Goal: Task Accomplishment & Management: Manage account settings

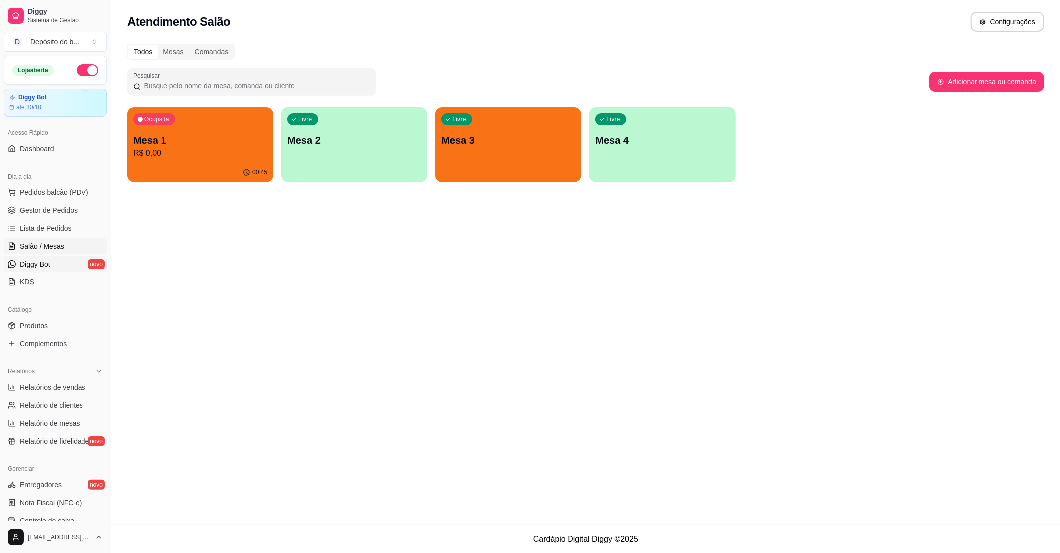
click at [40, 261] on span "Diggy Bot" at bounding box center [35, 264] width 30 height 10
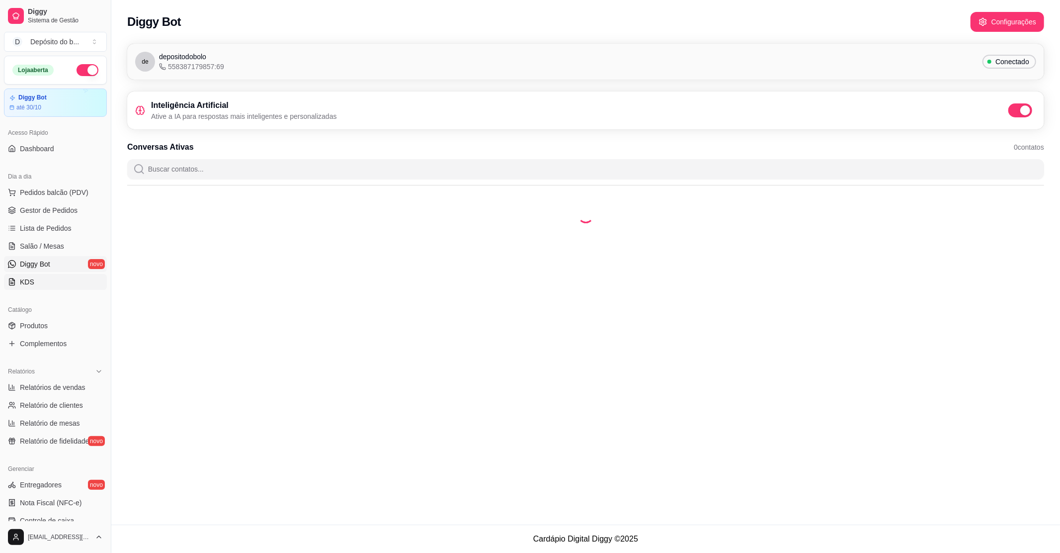
click at [37, 281] on link "KDS" at bounding box center [55, 282] width 103 height 16
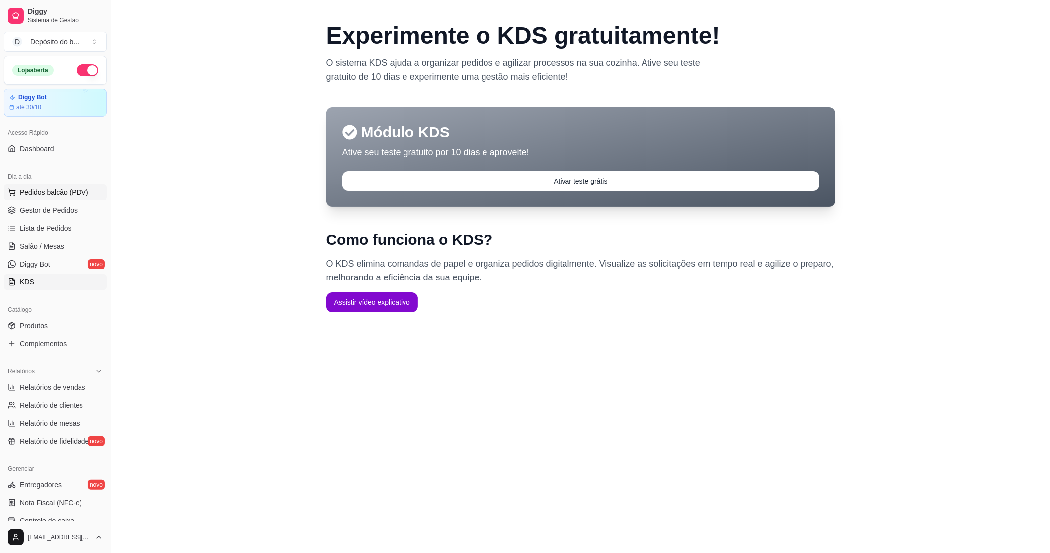
click at [34, 191] on span "Pedidos balcão (PDV)" at bounding box center [54, 192] width 69 height 10
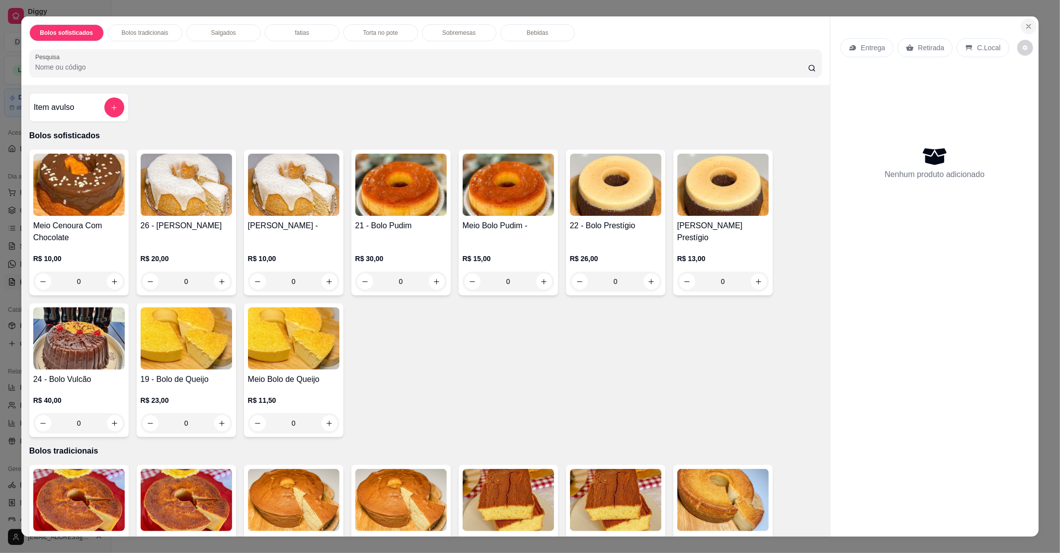
click at [1026, 30] on icon "Close" at bounding box center [1029, 26] width 8 height 8
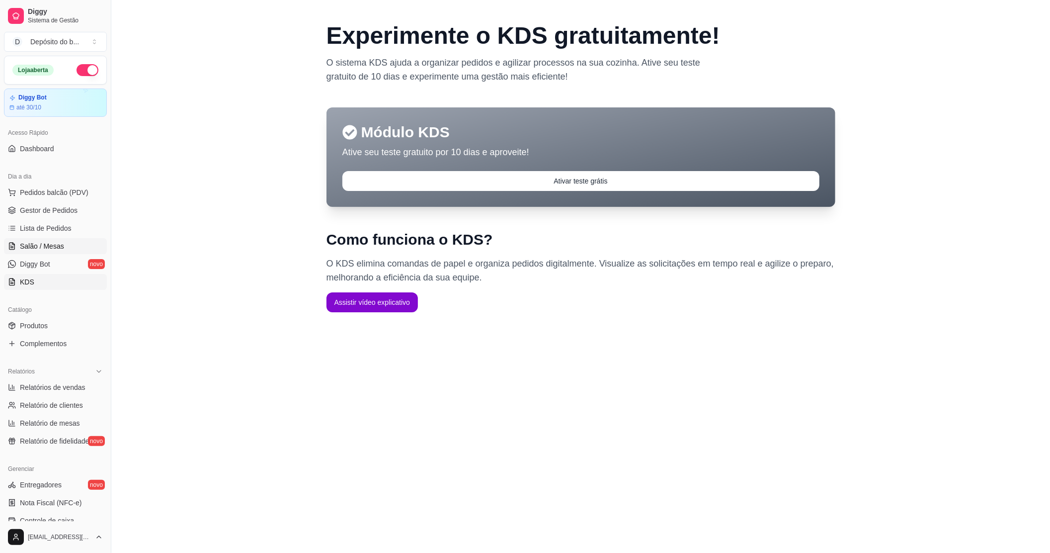
click at [40, 243] on span "Salão / Mesas" at bounding box center [42, 246] width 44 height 10
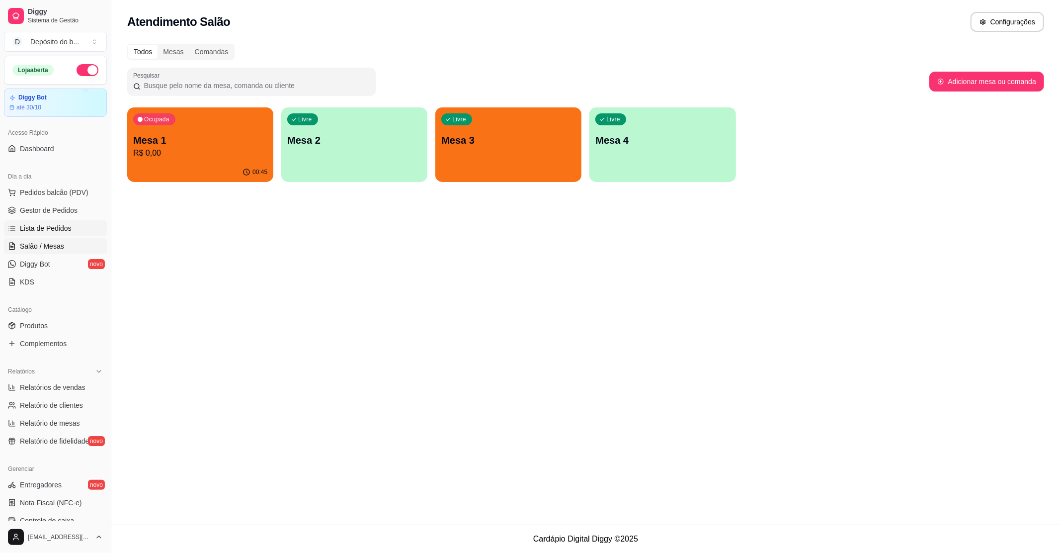
click at [45, 224] on span "Lista de Pedidos" at bounding box center [46, 228] width 52 height 10
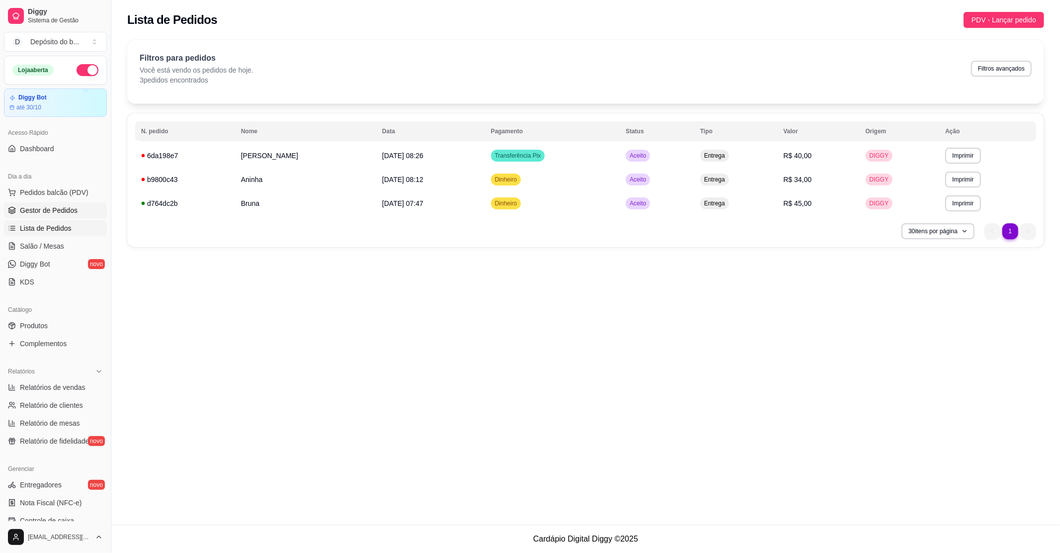
click at [44, 204] on link "Gestor de Pedidos" at bounding box center [55, 210] width 103 height 16
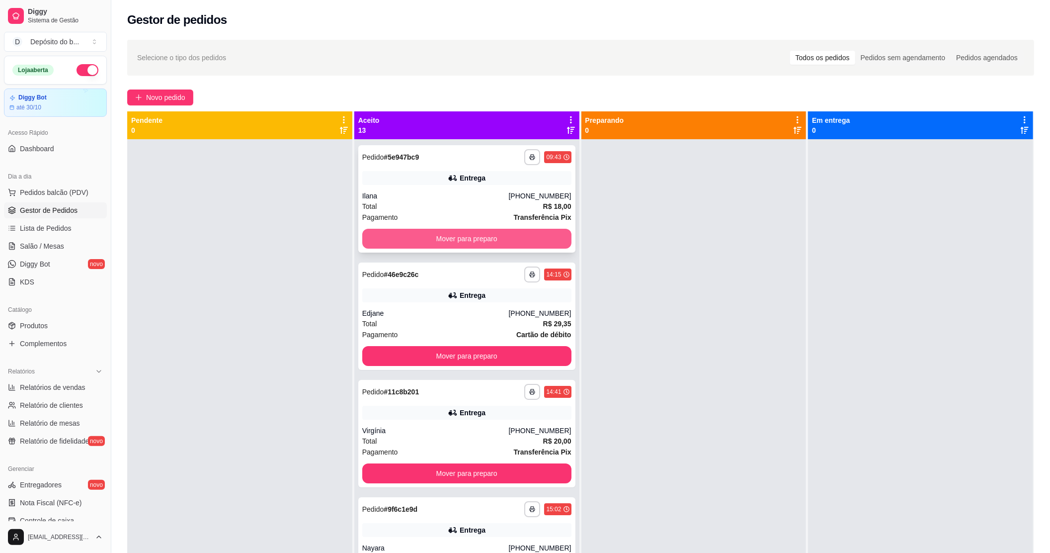
click at [442, 245] on button "Mover para preparo" at bounding box center [466, 239] width 209 height 20
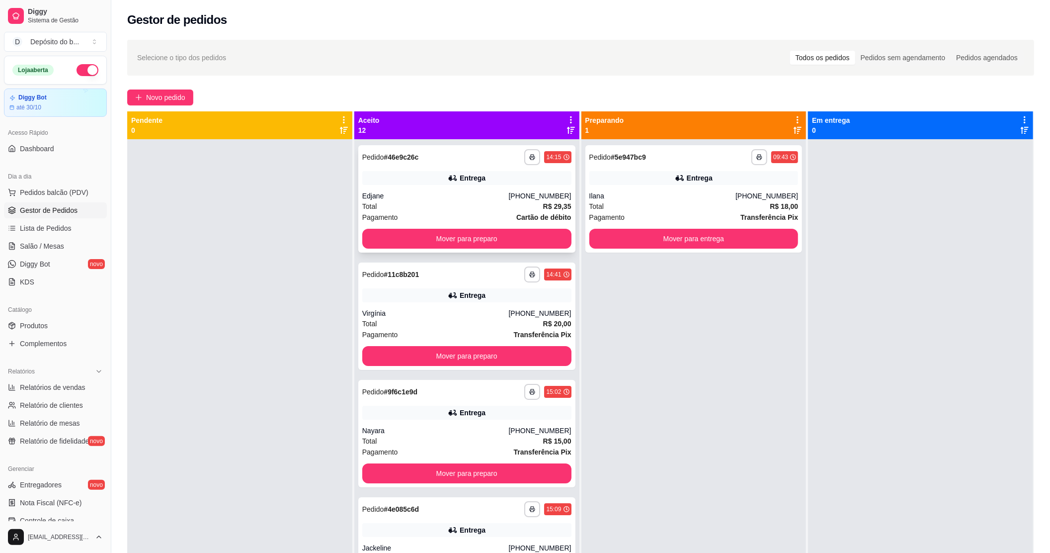
click at [448, 239] on button "Mover para preparo" at bounding box center [466, 239] width 209 height 20
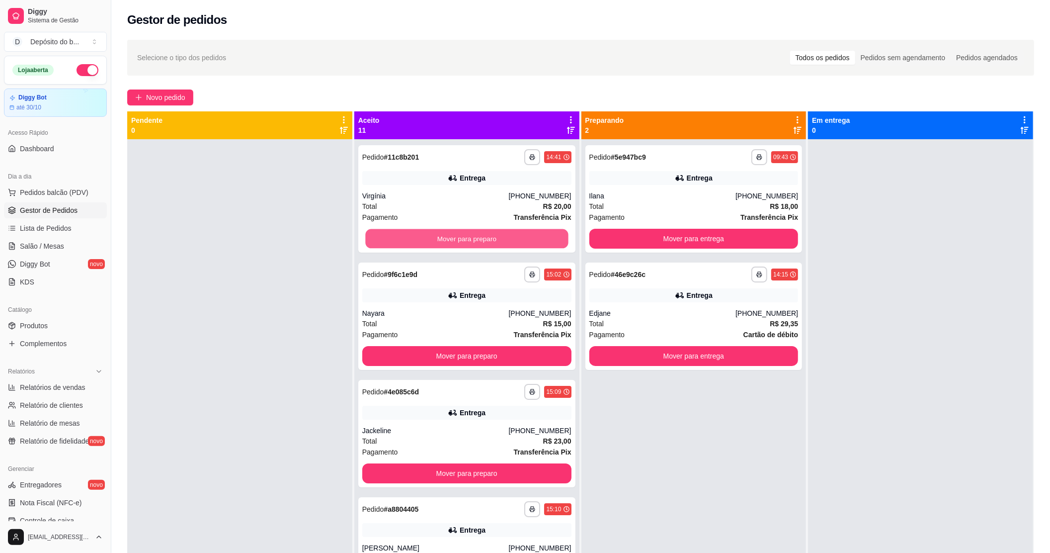
click at [448, 239] on button "Mover para preparo" at bounding box center [466, 238] width 203 height 19
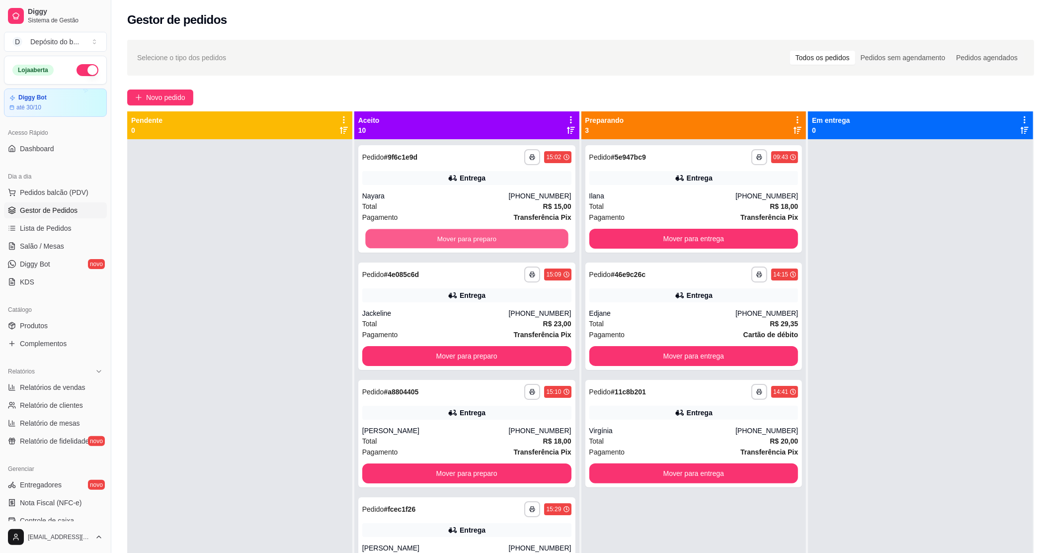
click at [448, 239] on button "Mover para preparo" at bounding box center [466, 238] width 203 height 19
click at [448, 239] on div "Mover para preparo" at bounding box center [466, 239] width 209 height 20
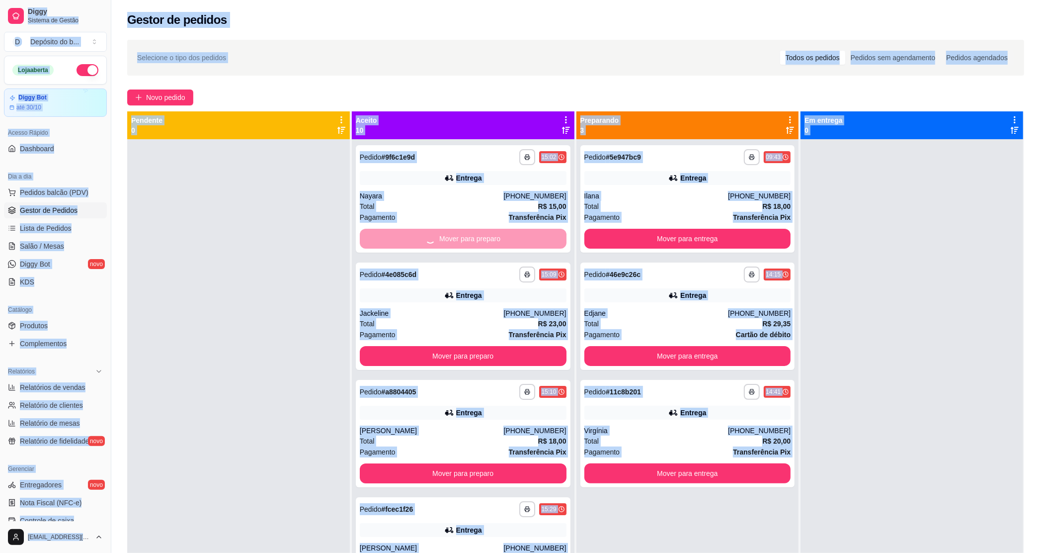
click at [448, 240] on div "ENTREGA" at bounding box center [524, 245] width 264 height 10
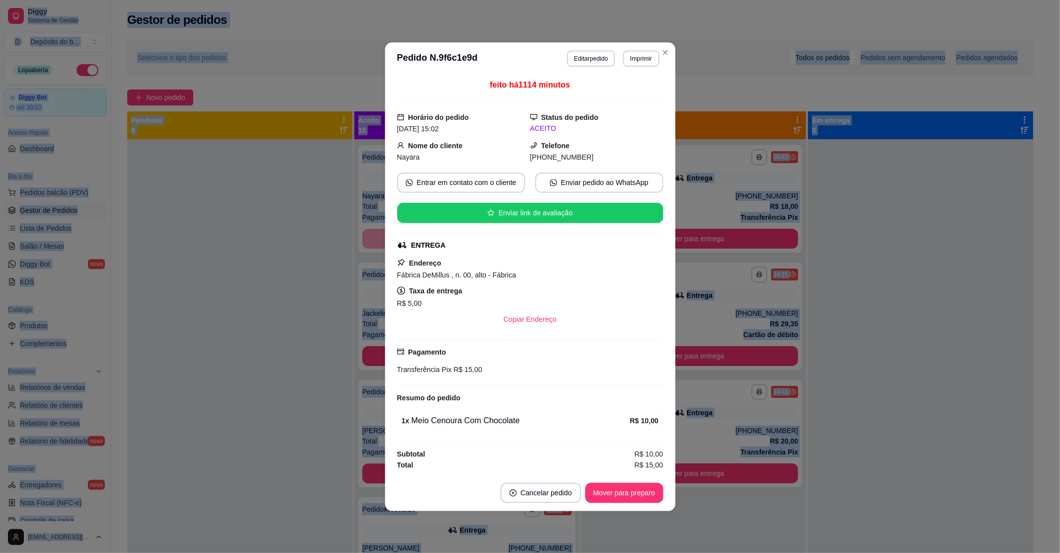
click at [448, 223] on button "Enviar link de avaliação" at bounding box center [530, 212] width 266 height 20
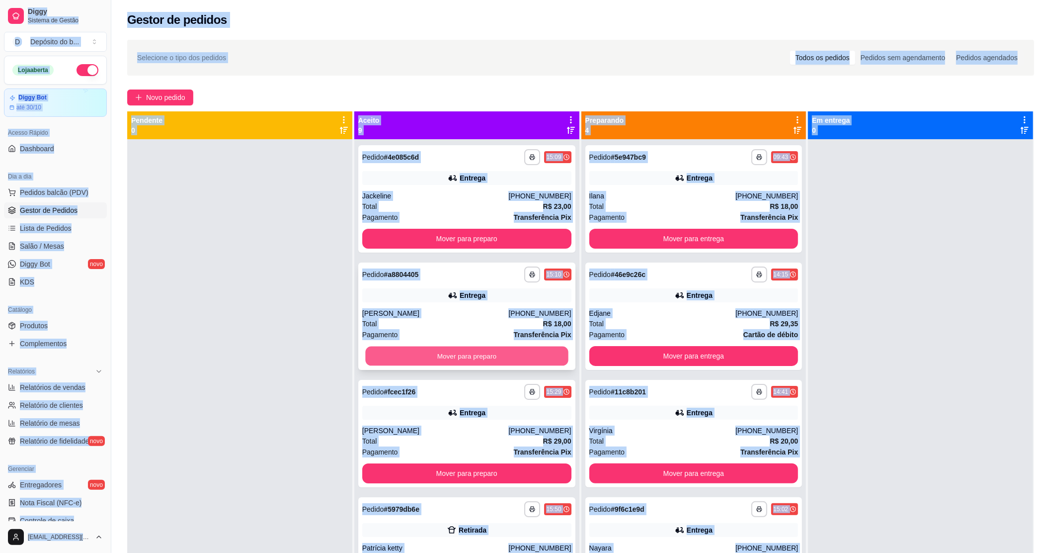
click at [375, 354] on button "Mover para preparo" at bounding box center [466, 355] width 203 height 19
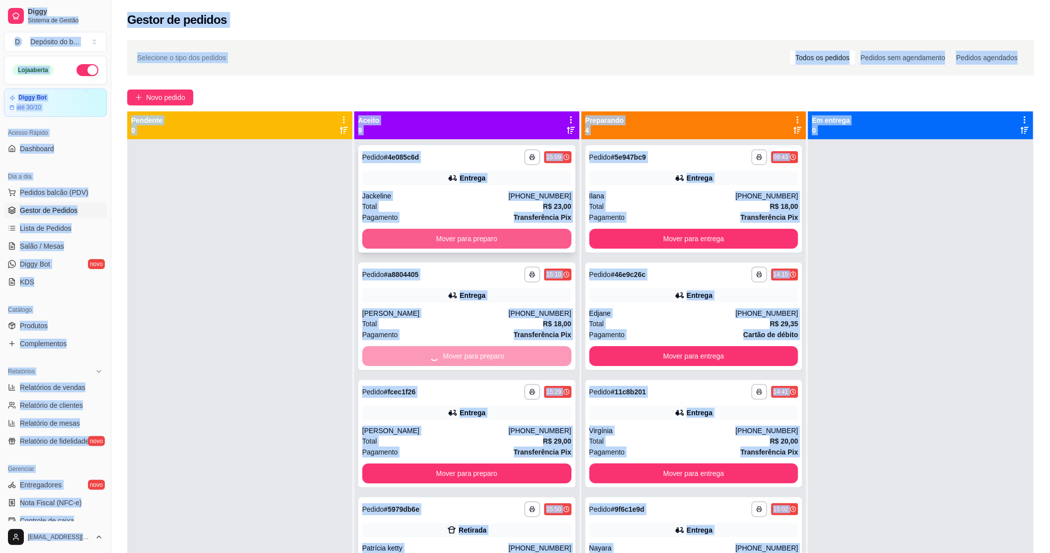
click at [429, 235] on button "Mover para preparo" at bounding box center [466, 239] width 209 height 20
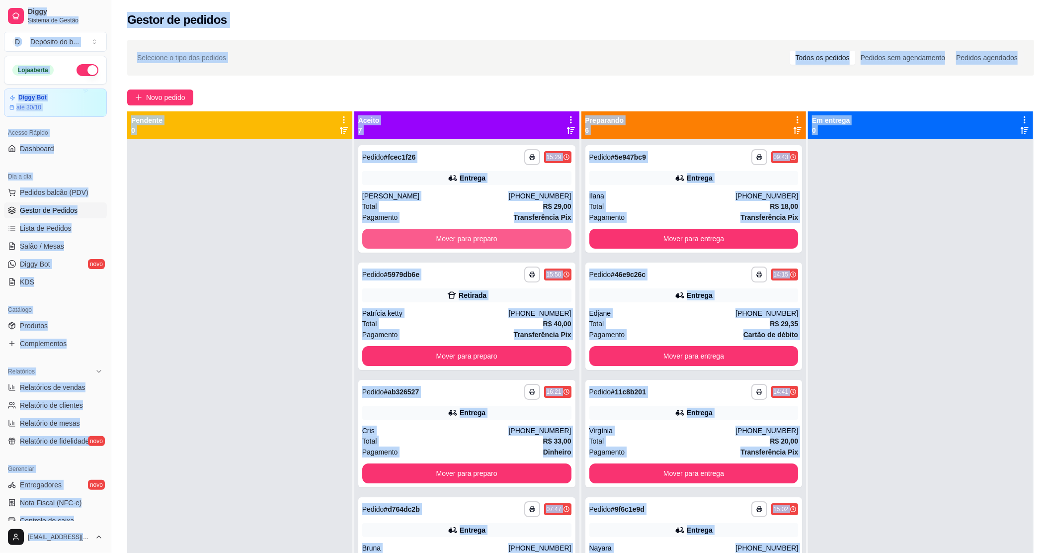
click at [429, 235] on button "Mover para preparo" at bounding box center [466, 239] width 209 height 20
click at [429, 346] on button "Mover para preparo" at bounding box center [466, 356] width 209 height 20
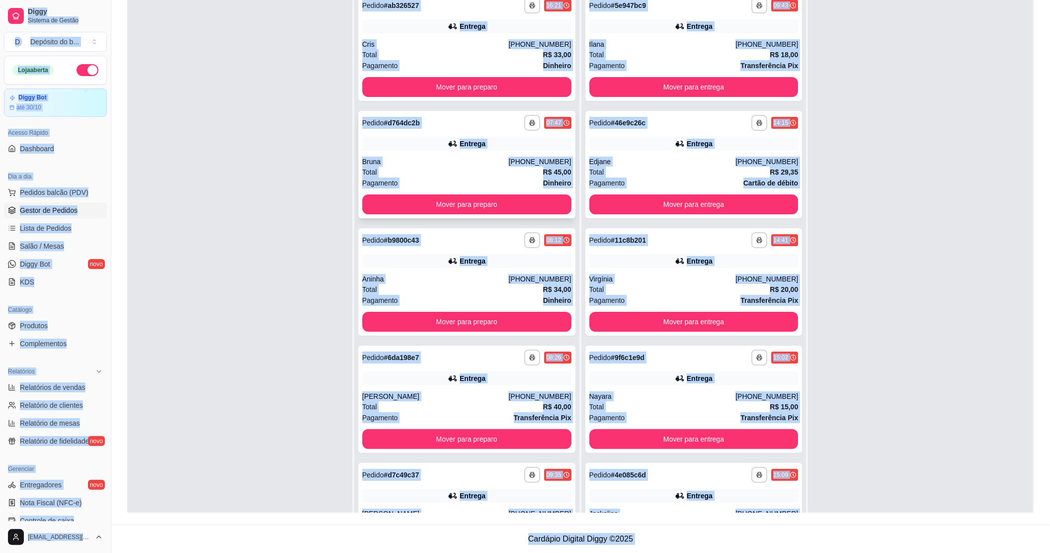
scroll to position [85, 0]
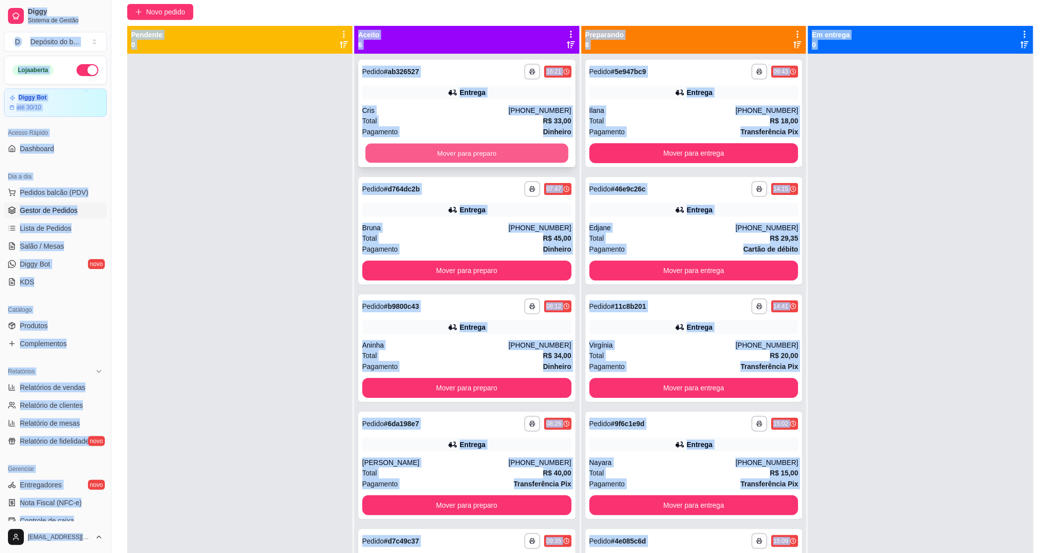
click at [455, 158] on button "Mover para preparo" at bounding box center [466, 153] width 203 height 19
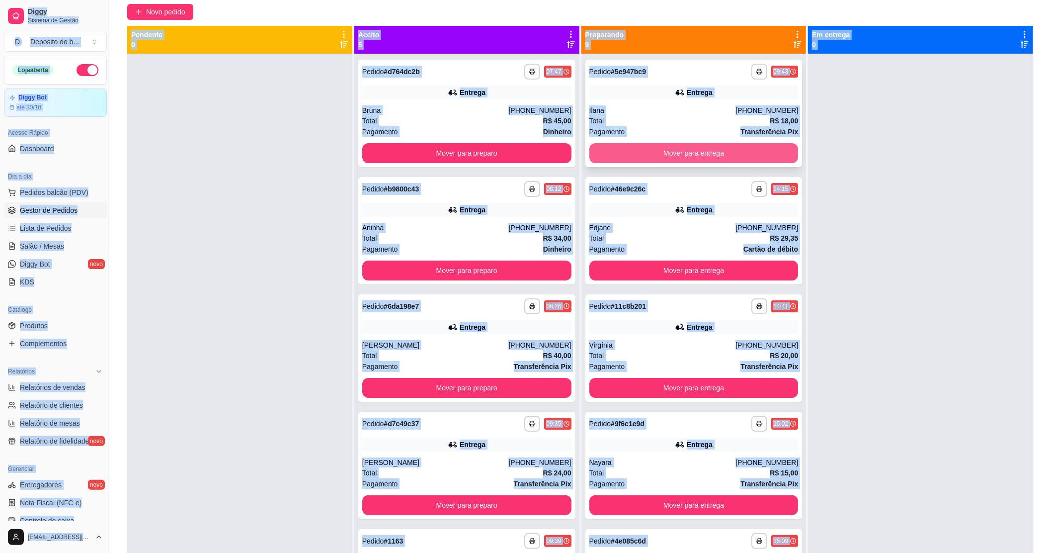
click at [747, 148] on button "Mover para entrega" at bounding box center [693, 153] width 209 height 20
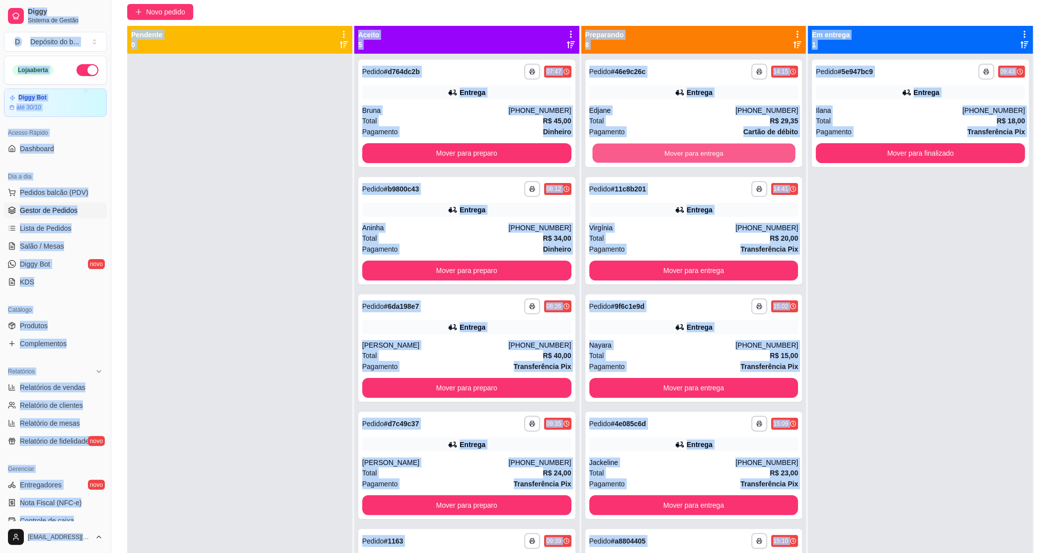
click at [747, 148] on button "Mover para entrega" at bounding box center [693, 153] width 203 height 19
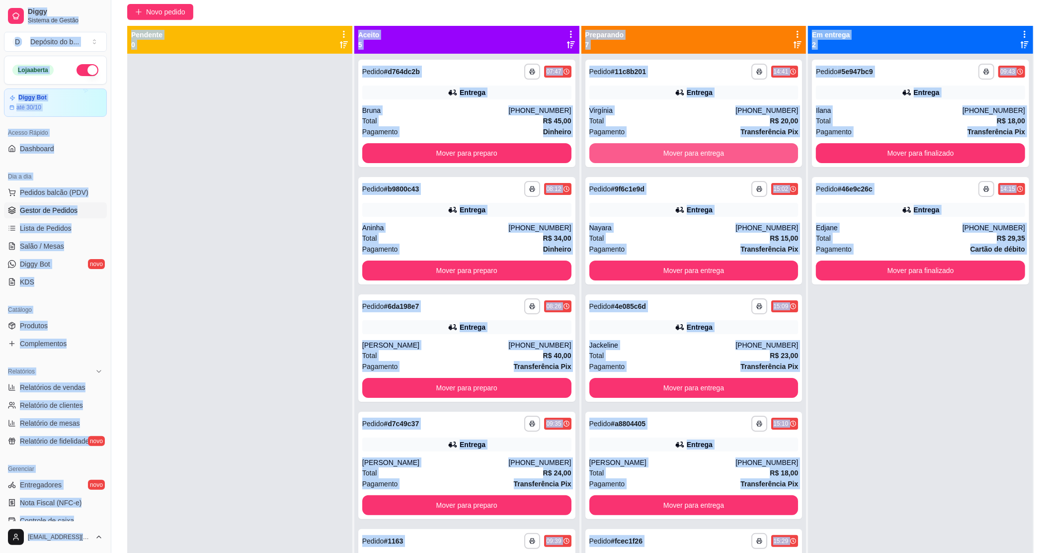
click at [742, 151] on button "Mover para entrega" at bounding box center [693, 153] width 209 height 20
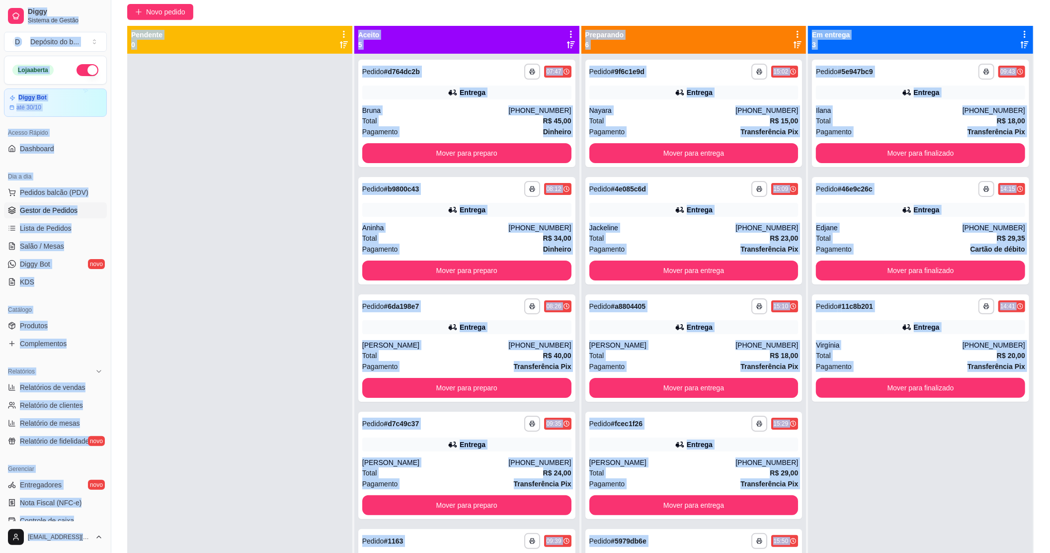
click at [742, 151] on button "Mover para entrega" at bounding box center [693, 153] width 209 height 20
click at [742, 151] on div "Mover para entrega" at bounding box center [693, 153] width 209 height 20
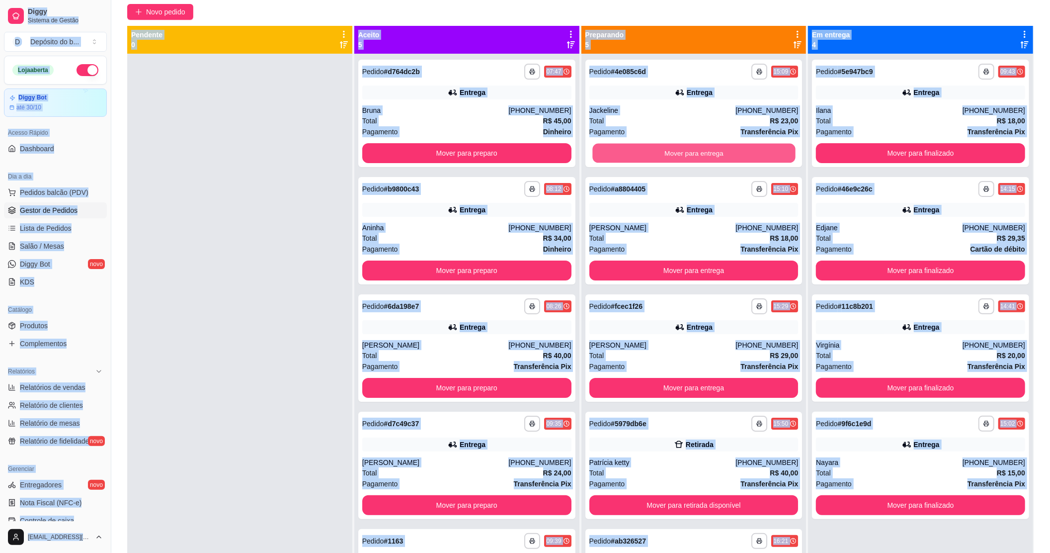
click at [742, 151] on button "Mover para entrega" at bounding box center [693, 153] width 203 height 19
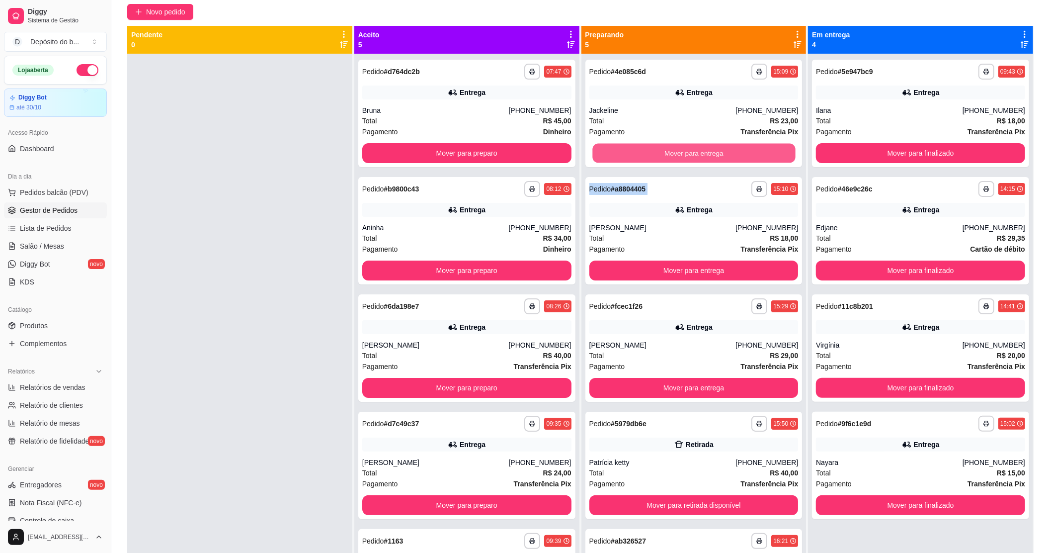
click at [742, 151] on div "Mover para entrega" at bounding box center [693, 153] width 209 height 20
click at [742, 151] on button "Mover para entrega" at bounding box center [693, 153] width 203 height 19
click at [742, 151] on div "Mover para entrega" at bounding box center [693, 153] width 209 height 20
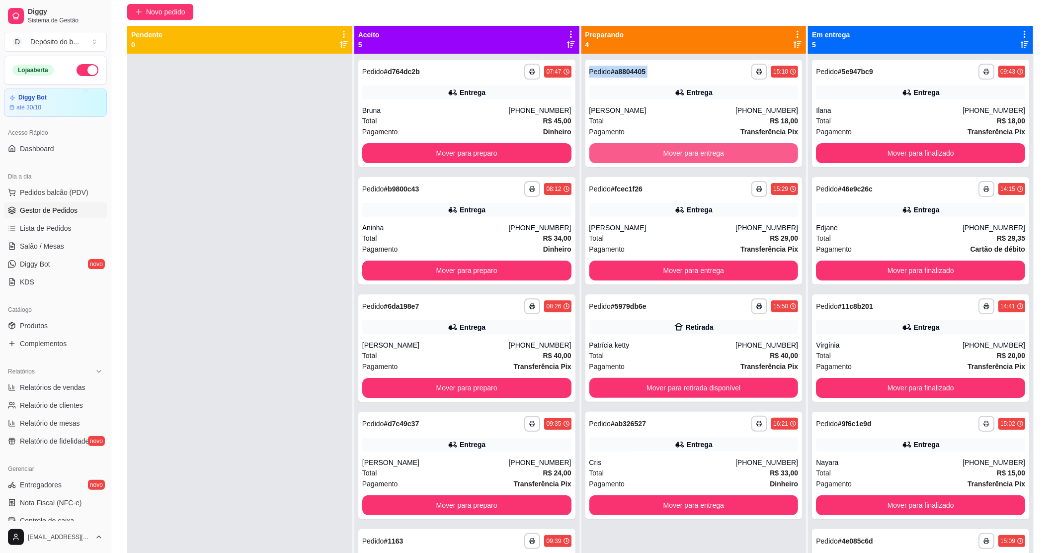
click at [742, 151] on button "Mover para entrega" at bounding box center [693, 153] width 209 height 20
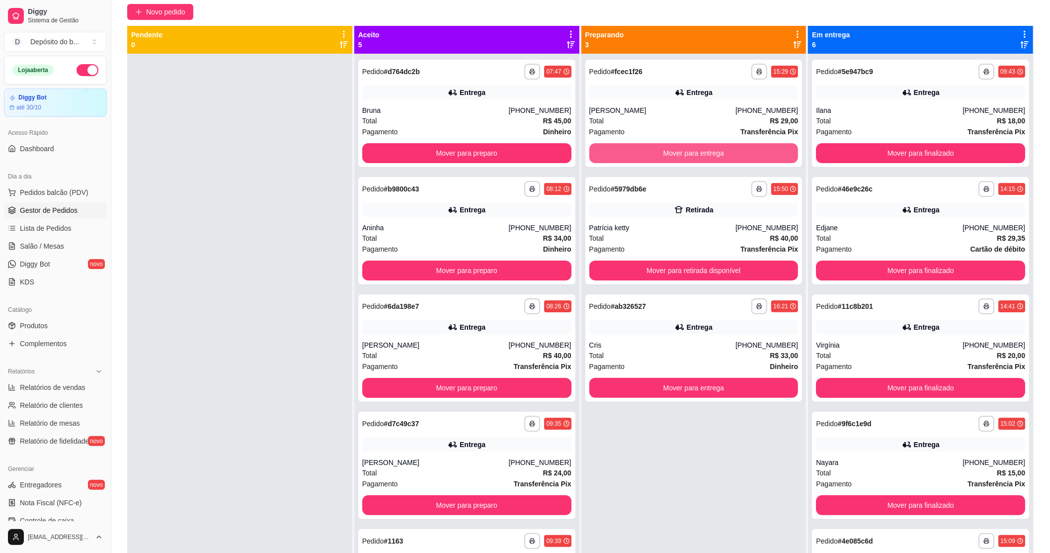
click at [742, 151] on button "Mover para entrega" at bounding box center [693, 153] width 209 height 20
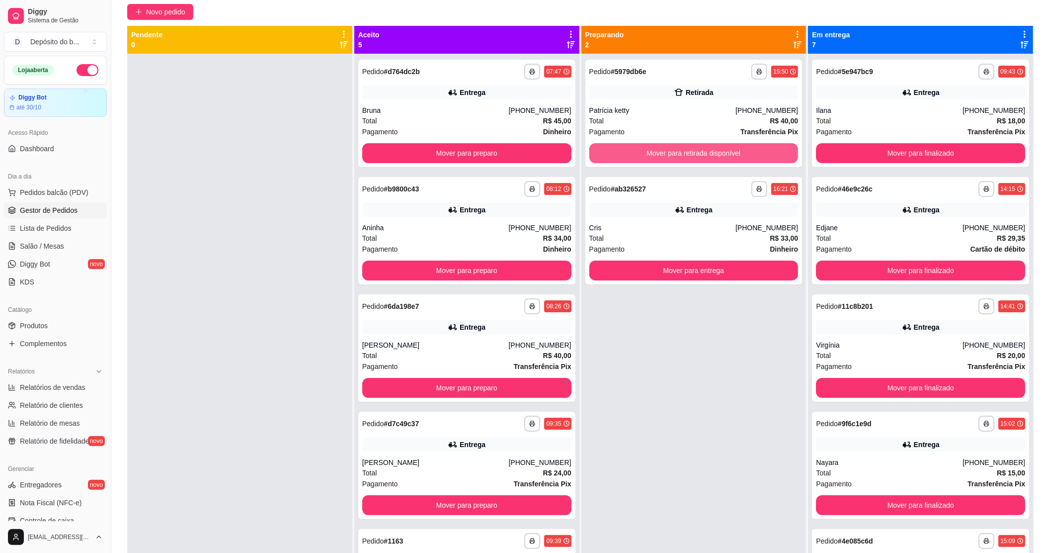
click at [742, 151] on button "Mover para retirada disponível" at bounding box center [693, 153] width 209 height 20
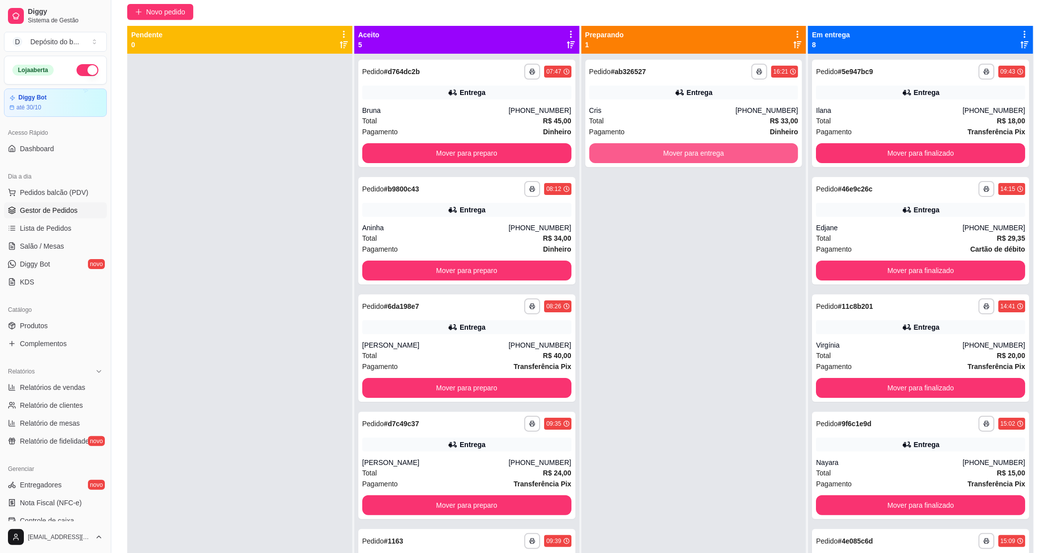
click at [742, 151] on button "Mover para entrega" at bounding box center [693, 153] width 209 height 20
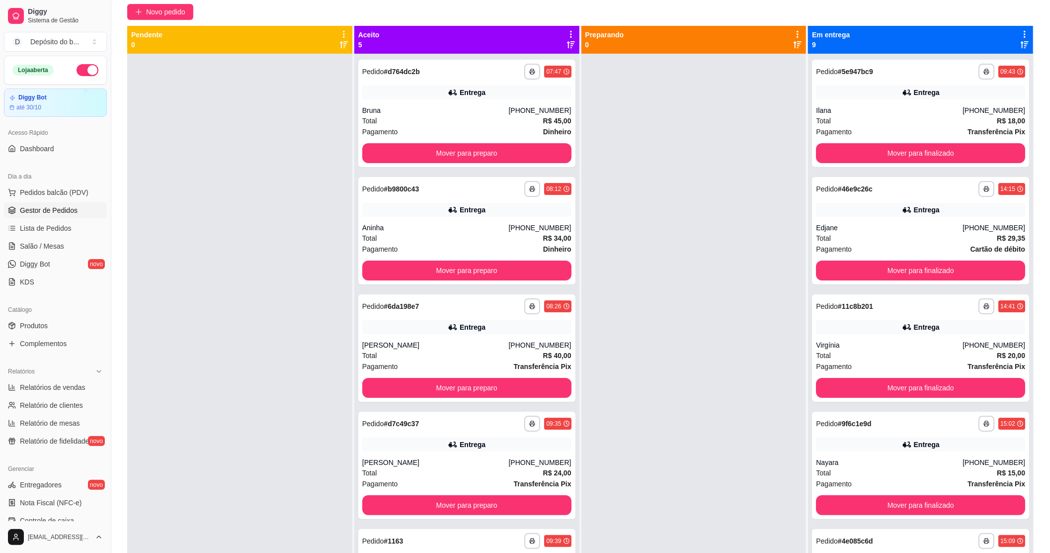
click at [742, 151] on div at bounding box center [694, 330] width 225 height 553
click at [877, 164] on div "**********" at bounding box center [920, 113] width 217 height 107
click at [877, 158] on button "Mover para finalizado" at bounding box center [921, 153] width 203 height 19
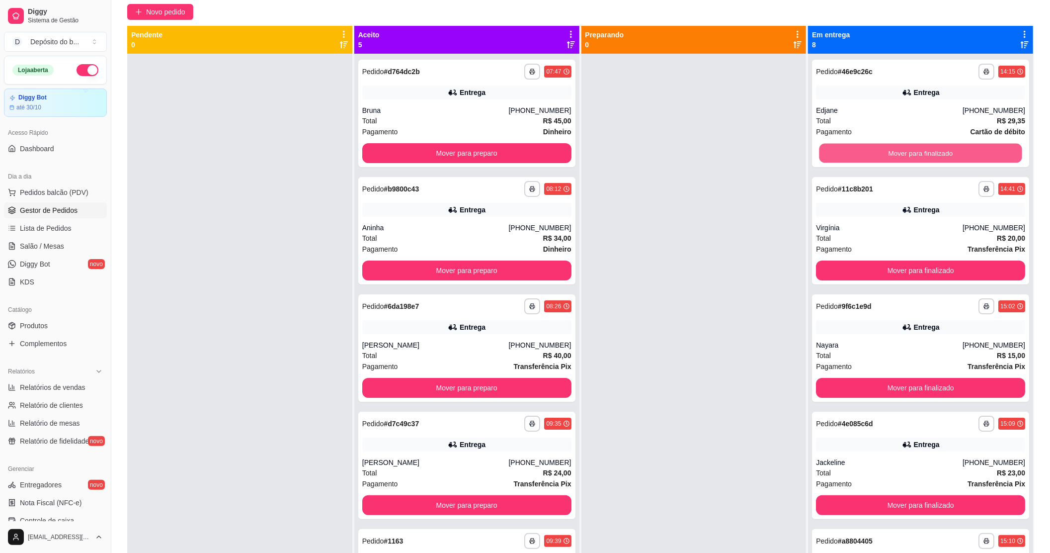
click at [877, 158] on div "Mover para finalizado" at bounding box center [920, 153] width 209 height 20
click at [877, 158] on button "Mover para finalizado" at bounding box center [921, 153] width 203 height 19
click at [877, 158] on div "Mover para finalizado" at bounding box center [920, 153] width 209 height 20
click at [877, 158] on button "Mover para finalizado" at bounding box center [921, 153] width 203 height 19
click at [877, 158] on div "Mover para finalizado" at bounding box center [920, 153] width 209 height 20
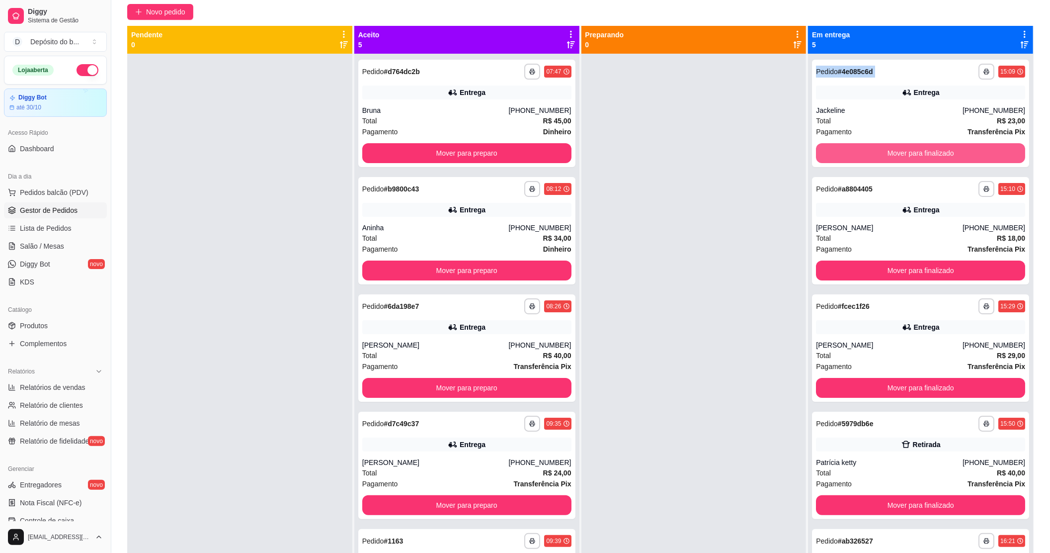
click at [877, 158] on button "Mover para finalizado" at bounding box center [920, 153] width 209 height 20
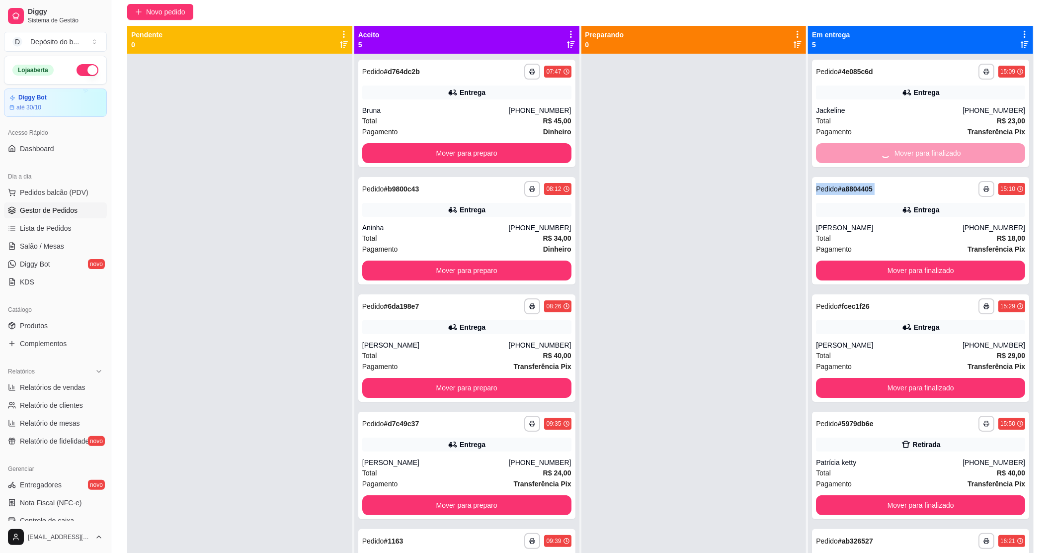
click at [877, 158] on div "Mover para finalizado" at bounding box center [920, 153] width 209 height 20
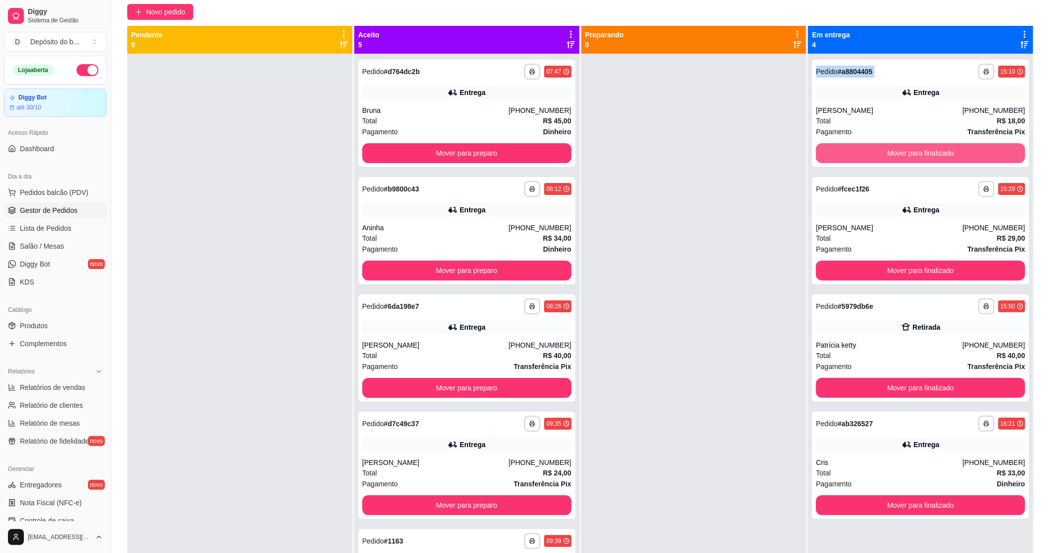
click at [877, 158] on button "Mover para finalizado" at bounding box center [920, 153] width 209 height 20
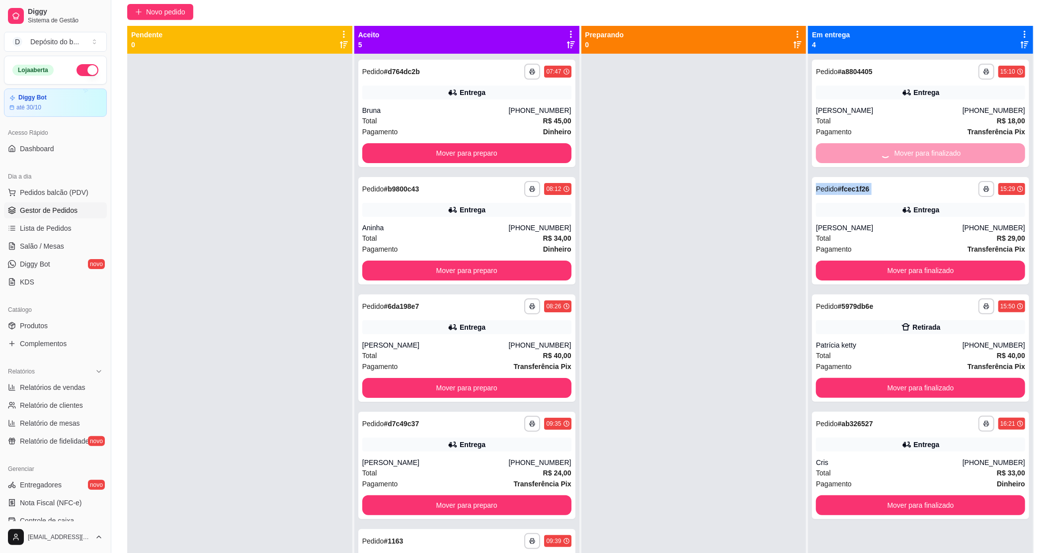
click at [877, 158] on div "Mover para finalizado" at bounding box center [920, 153] width 209 height 20
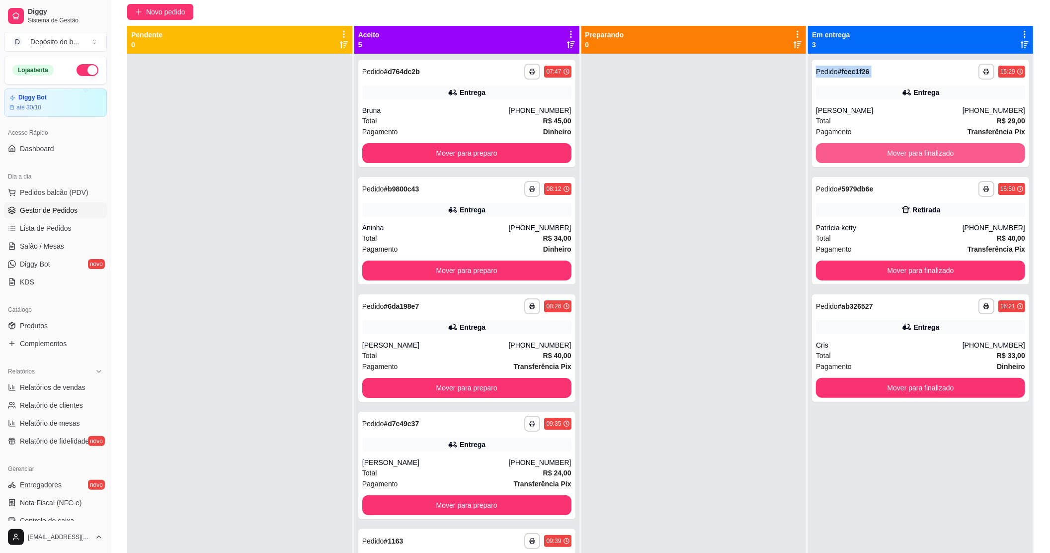
click at [877, 158] on button "Mover para finalizado" at bounding box center [920, 153] width 209 height 20
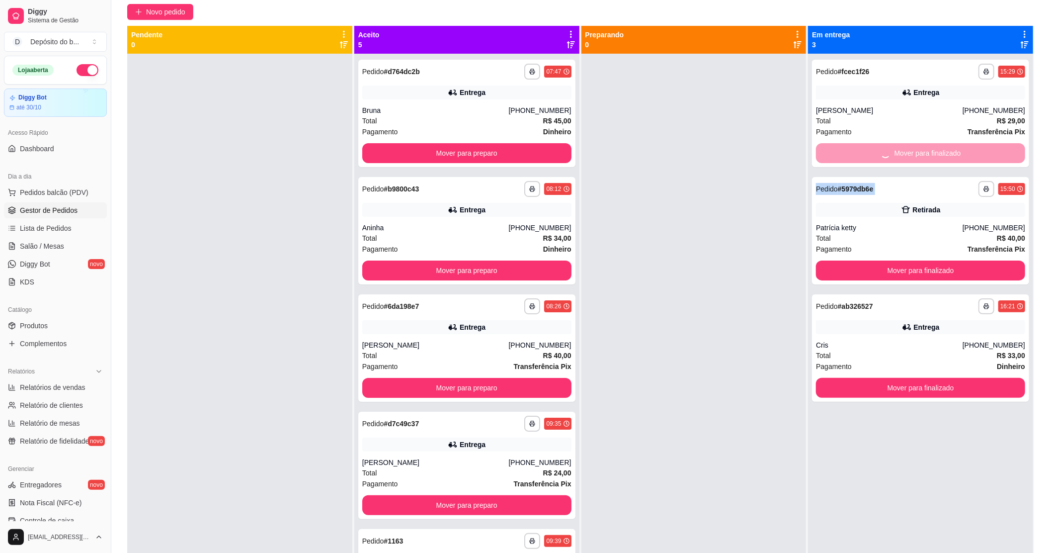
click at [877, 158] on div "Mover para finalizado" at bounding box center [920, 153] width 209 height 20
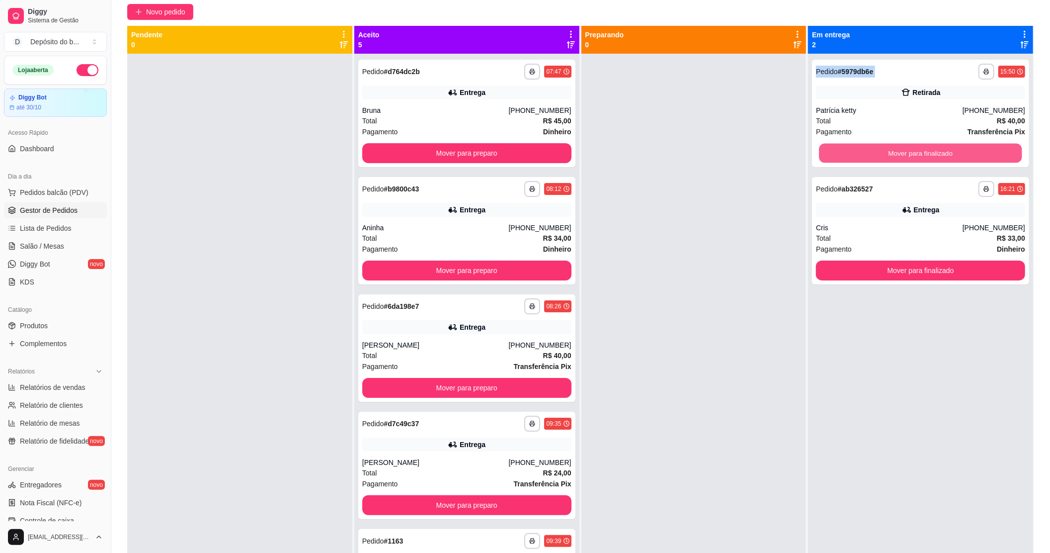
click at [877, 158] on button "Mover para finalizado" at bounding box center [921, 153] width 203 height 19
click at [877, 158] on div "Mover para finalizado" at bounding box center [920, 153] width 209 height 20
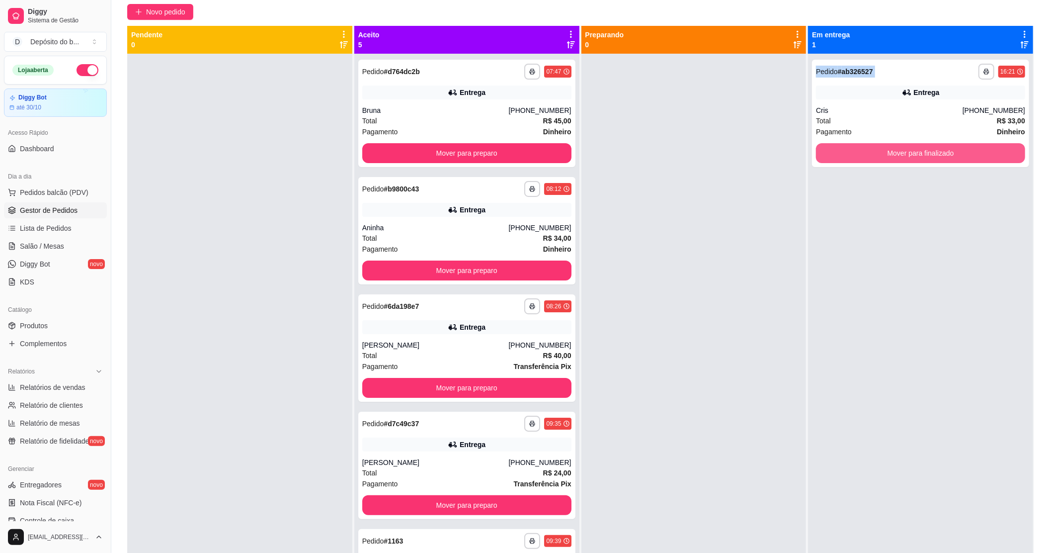
click at [877, 158] on button "Mover para finalizado" at bounding box center [920, 153] width 209 height 20
click at [877, 158] on div "Mover para finalizado" at bounding box center [920, 153] width 209 height 20
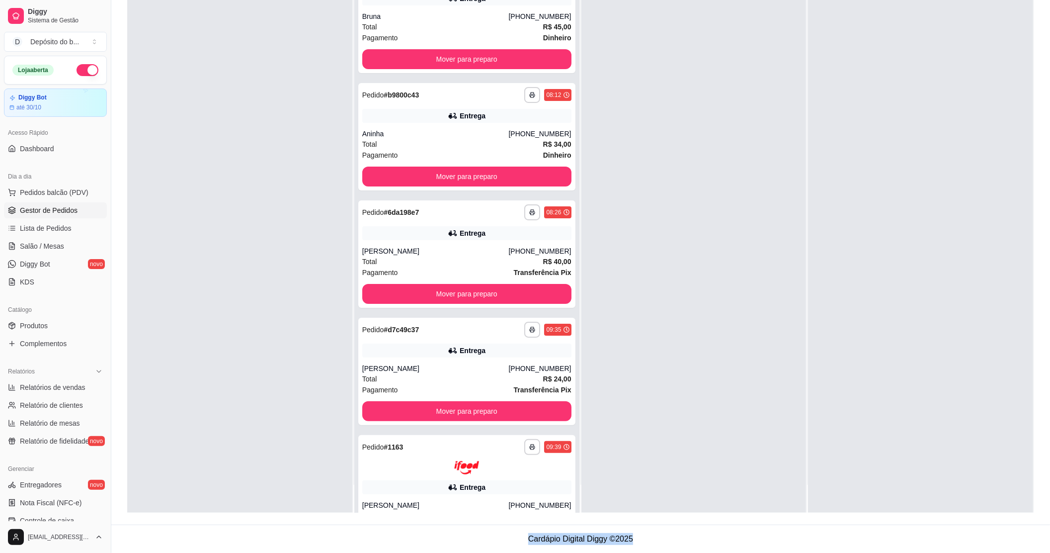
scroll to position [0, 0]
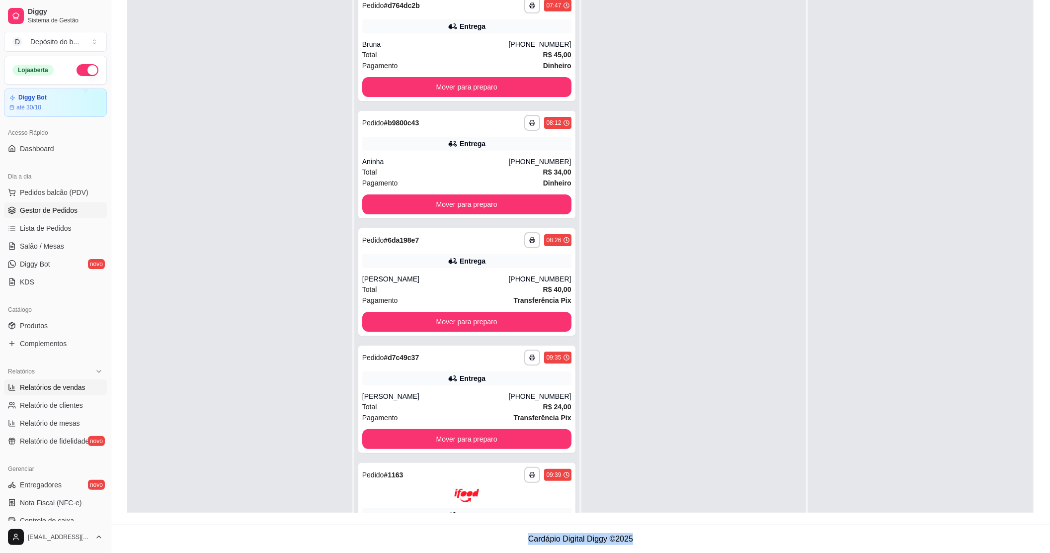
click at [46, 391] on span "Relatórios de vendas" at bounding box center [53, 387] width 66 height 10
select select "ALL"
select select "0"
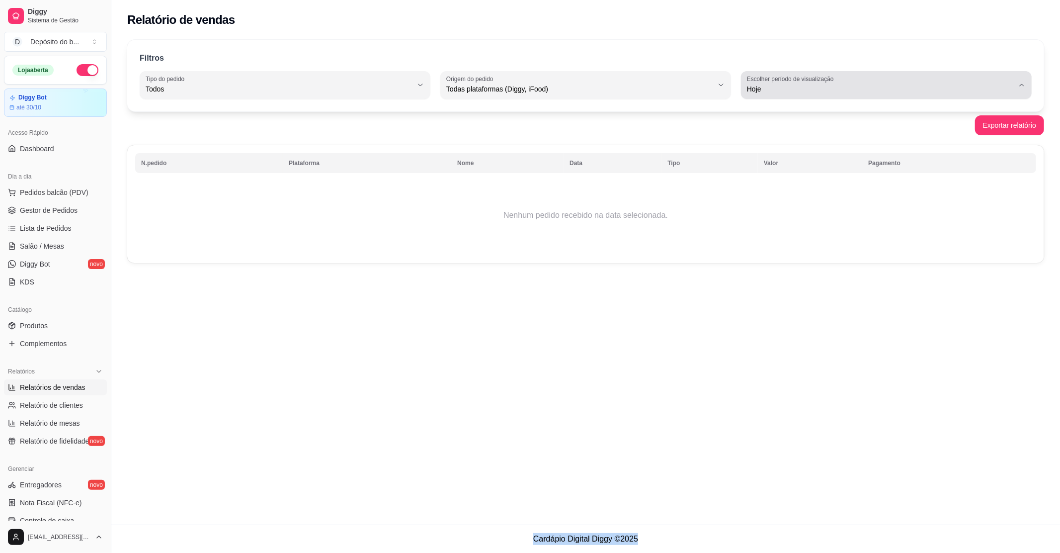
click at [857, 84] on span "Hoje" at bounding box center [880, 89] width 267 height 10
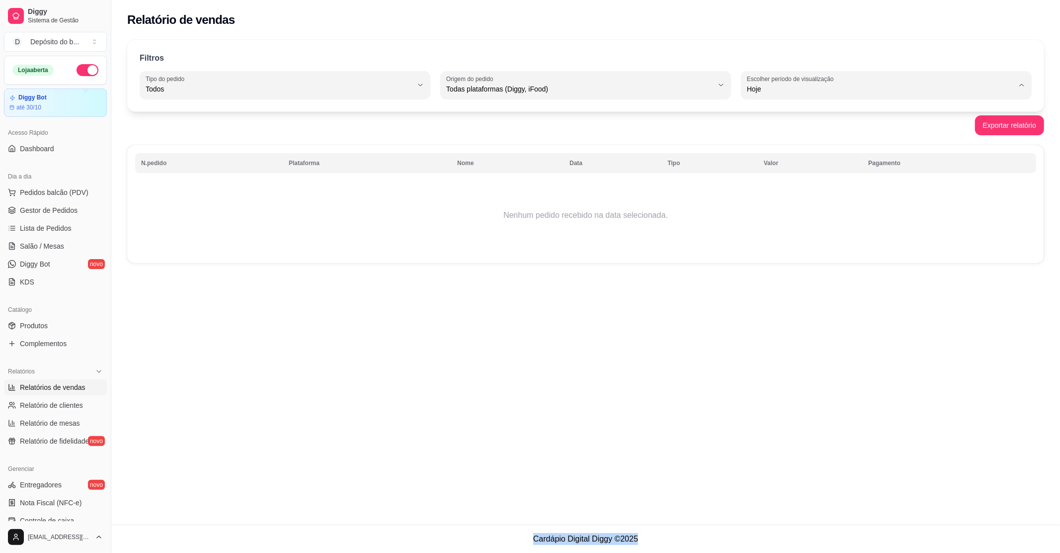
click at [825, 135] on li "Ontem" at bounding box center [886, 128] width 271 height 15
type input "1"
select select "1"
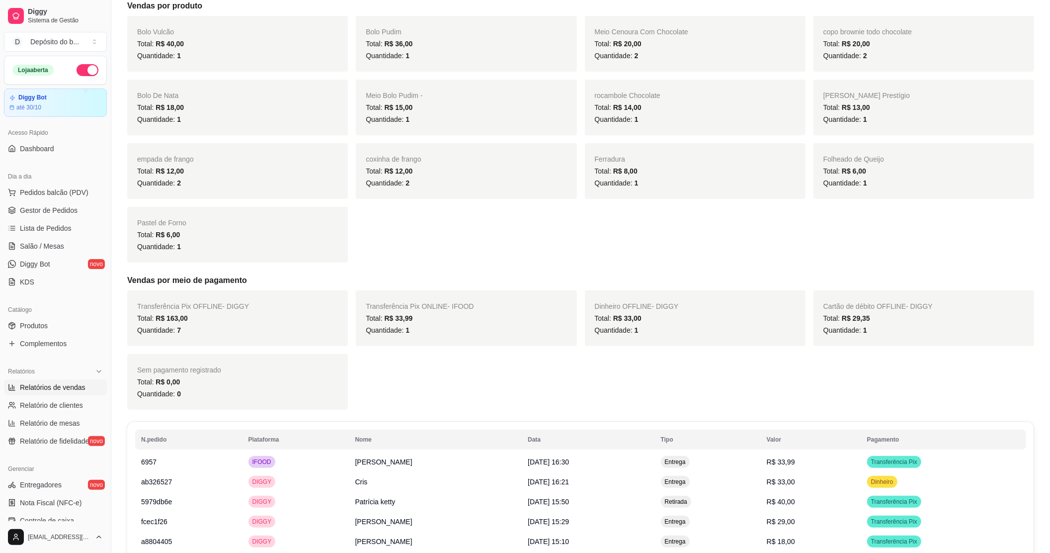
scroll to position [376, 0]
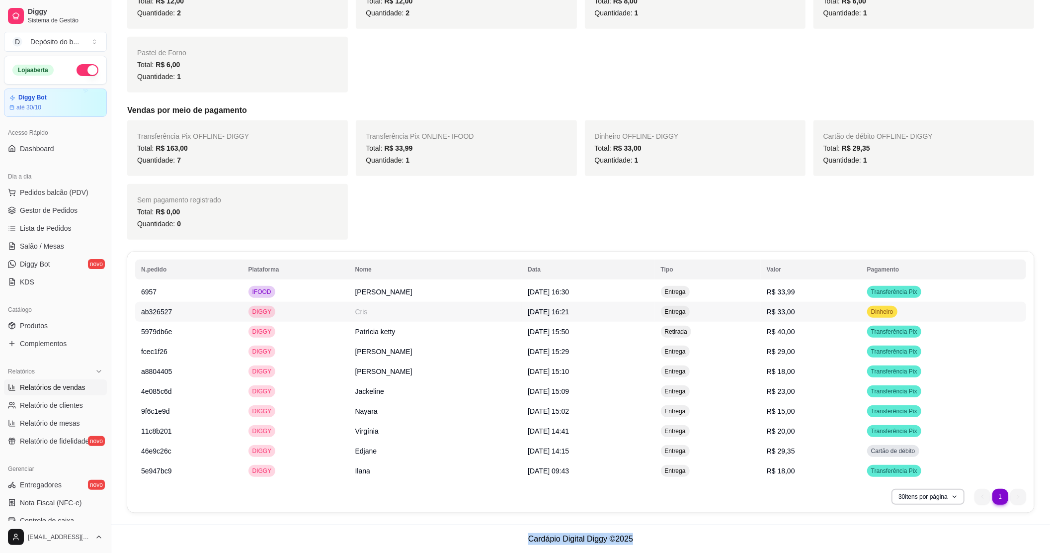
click at [896, 311] on span "Dinheiro" at bounding box center [882, 312] width 26 height 8
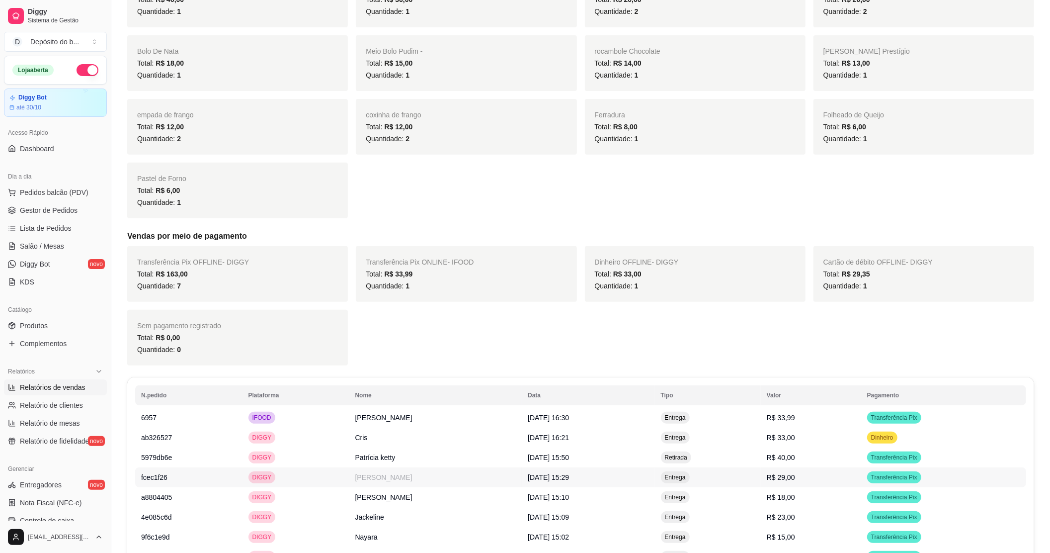
scroll to position [110, 0]
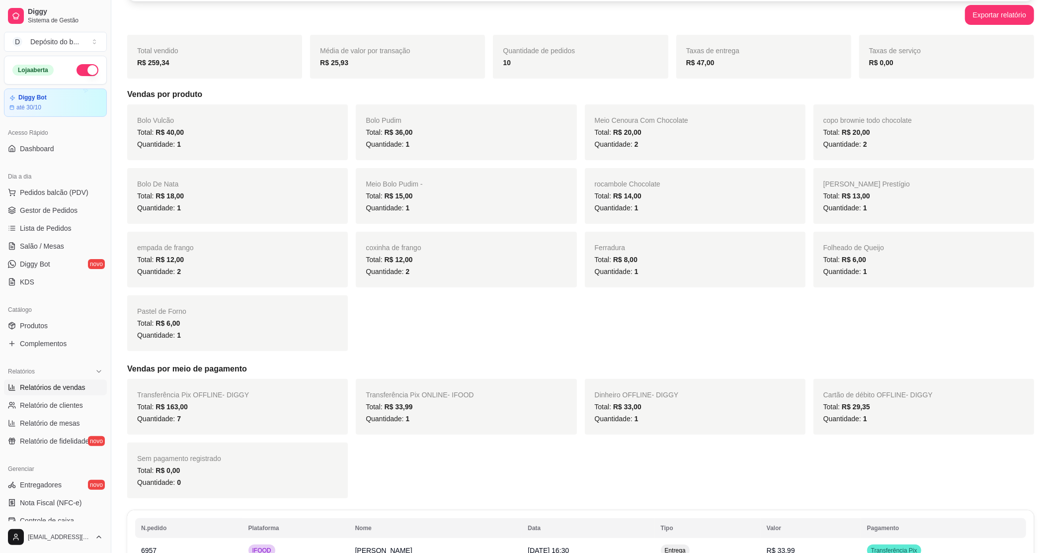
click at [1001, 185] on div "[PERSON_NAME] Prestígio Total: R$ 13,00 Quantidade: 1" at bounding box center [924, 196] width 221 height 56
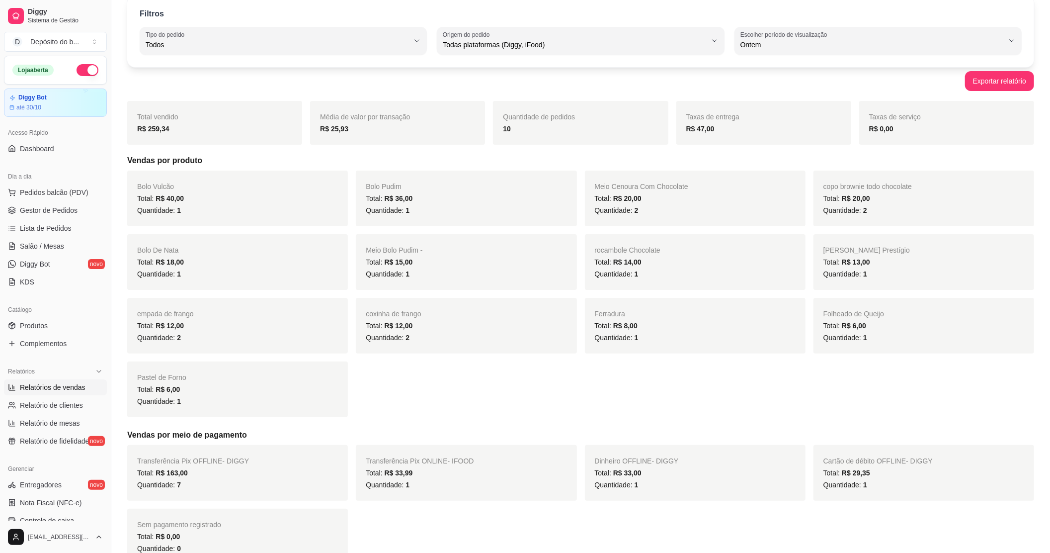
scroll to position [0, 0]
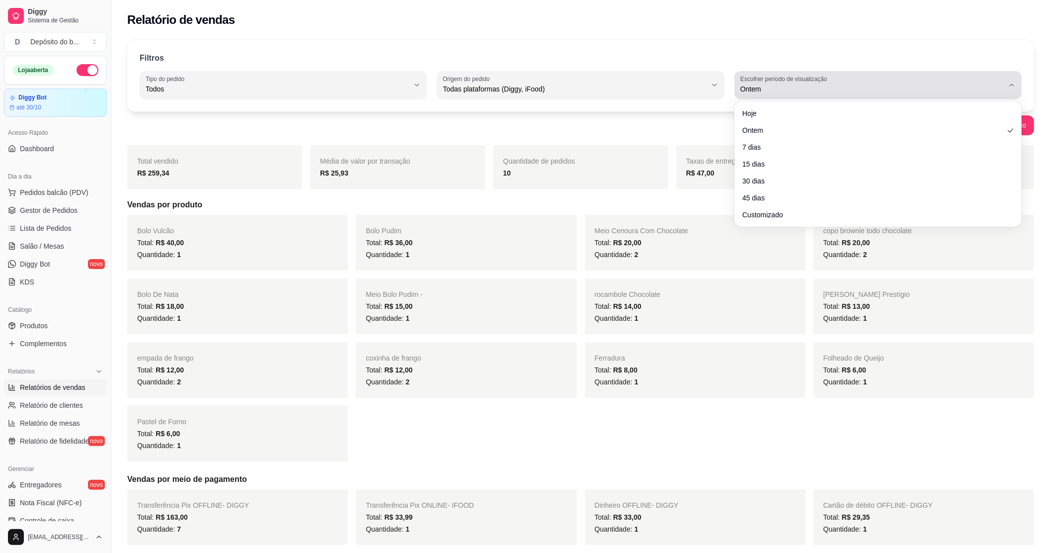
click at [826, 98] on button "Escolher período de visualização Ontem" at bounding box center [878, 85] width 287 height 28
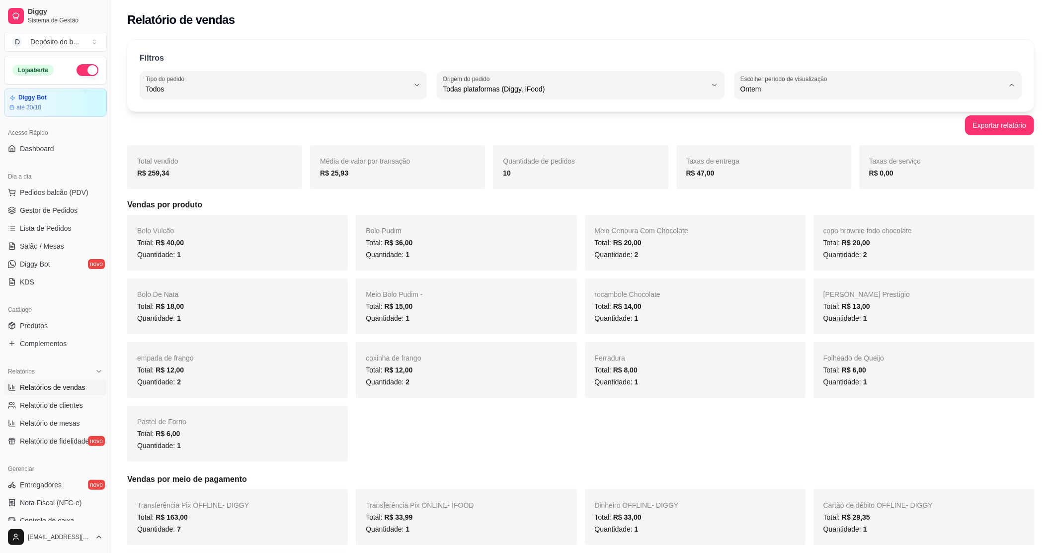
click at [768, 117] on span "Hoje" at bounding box center [873, 112] width 251 height 9
type input "0"
select select "0"
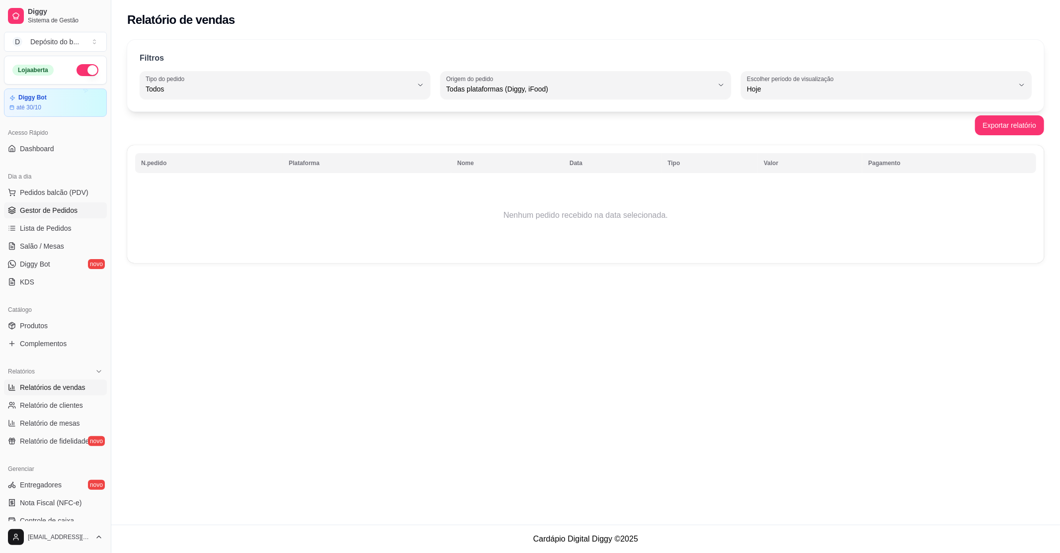
click at [48, 213] on span "Gestor de Pedidos" at bounding box center [49, 210] width 58 height 10
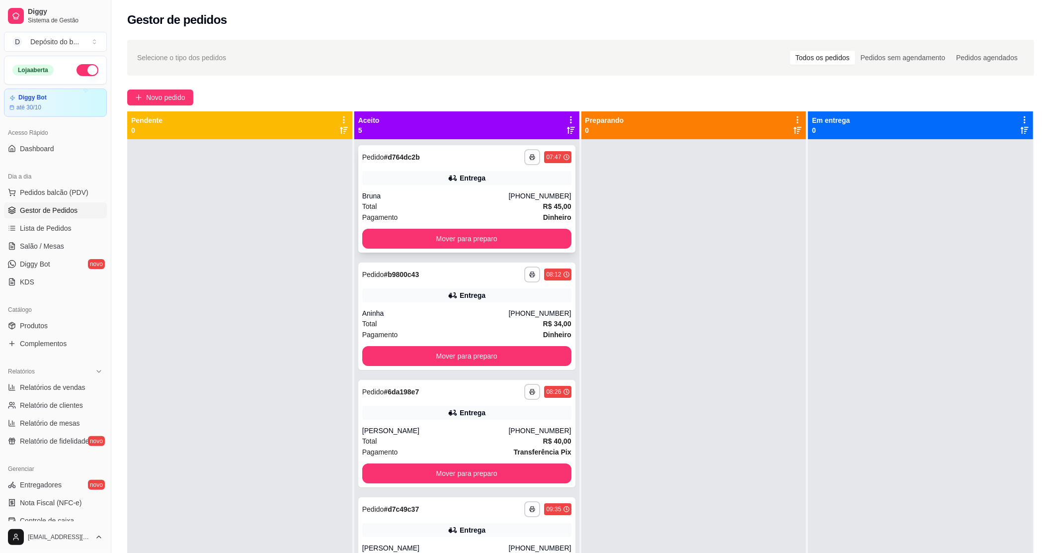
click at [498, 208] on div "Total R$ 45,00" at bounding box center [466, 206] width 209 height 11
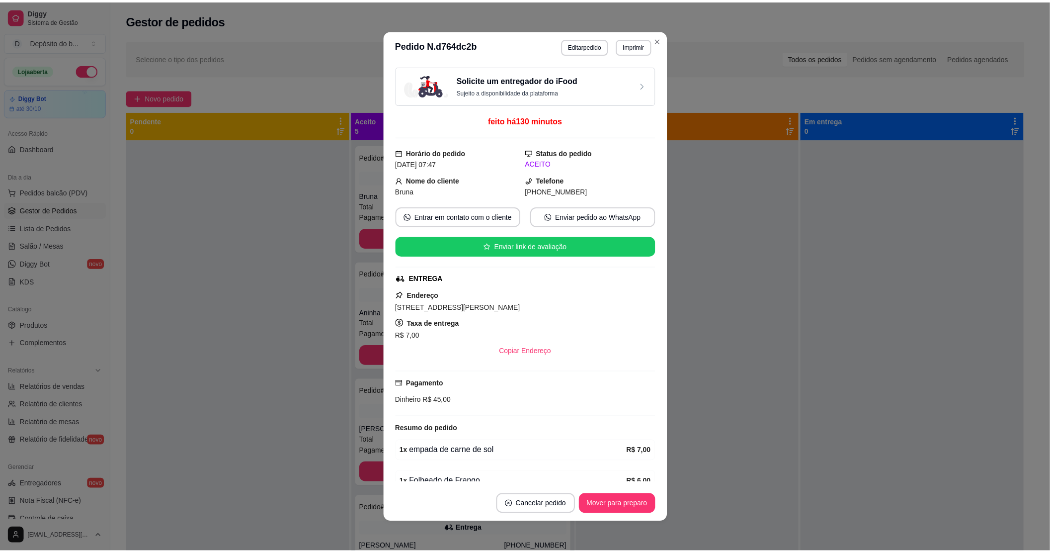
scroll to position [66, 0]
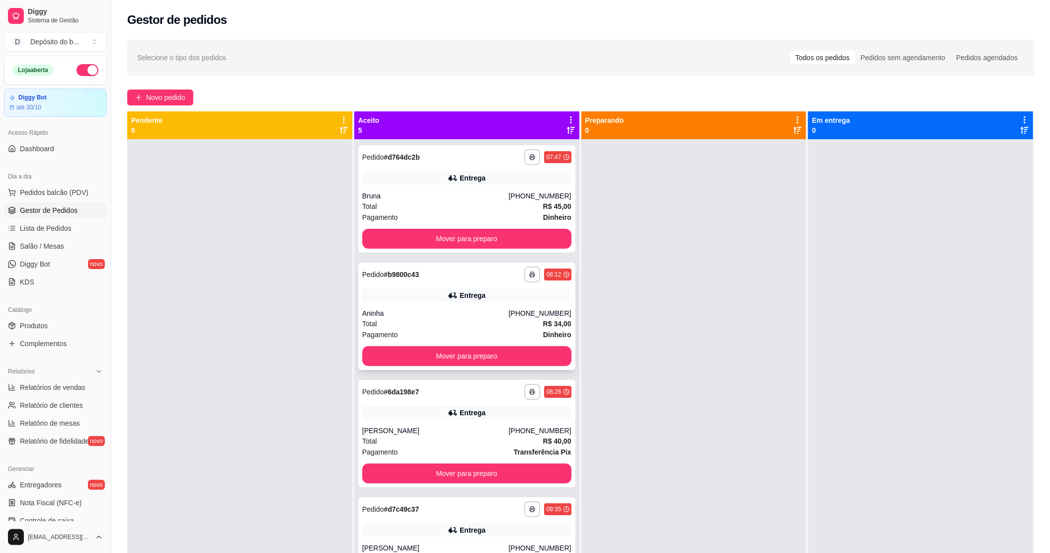
click at [491, 315] on div "Aninha" at bounding box center [435, 313] width 147 height 10
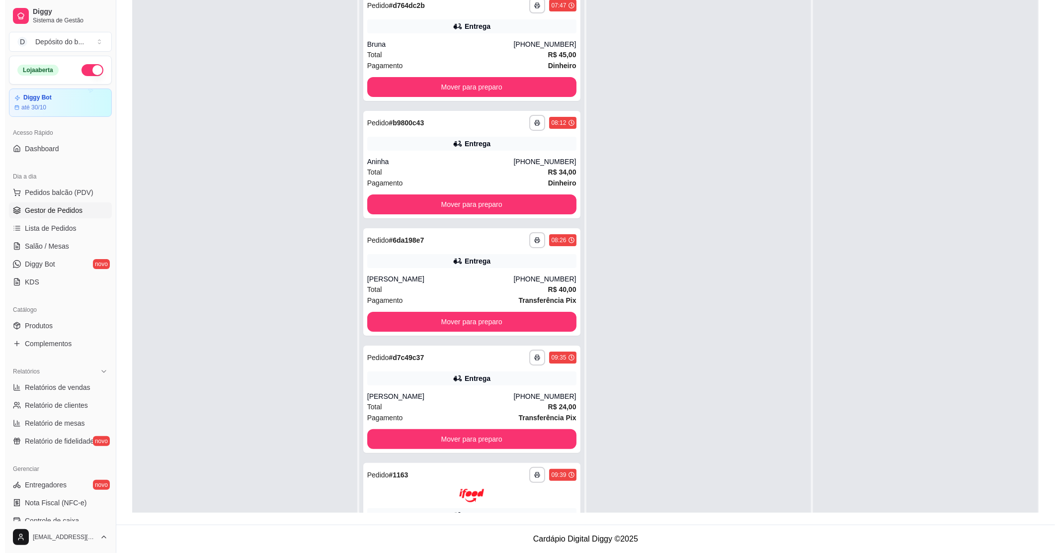
scroll to position [0, 0]
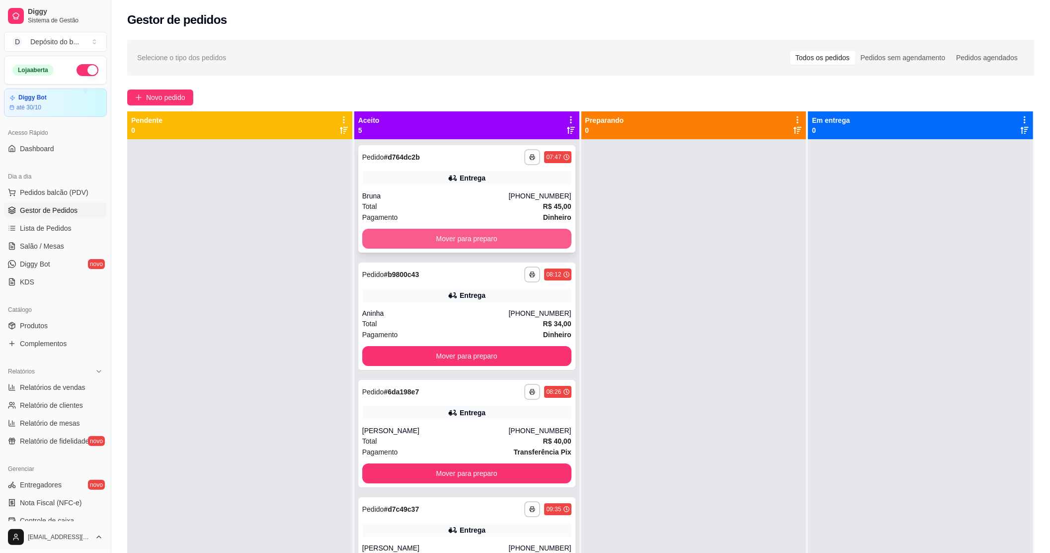
click at [446, 238] on button "Mover para preparo" at bounding box center [466, 239] width 209 height 20
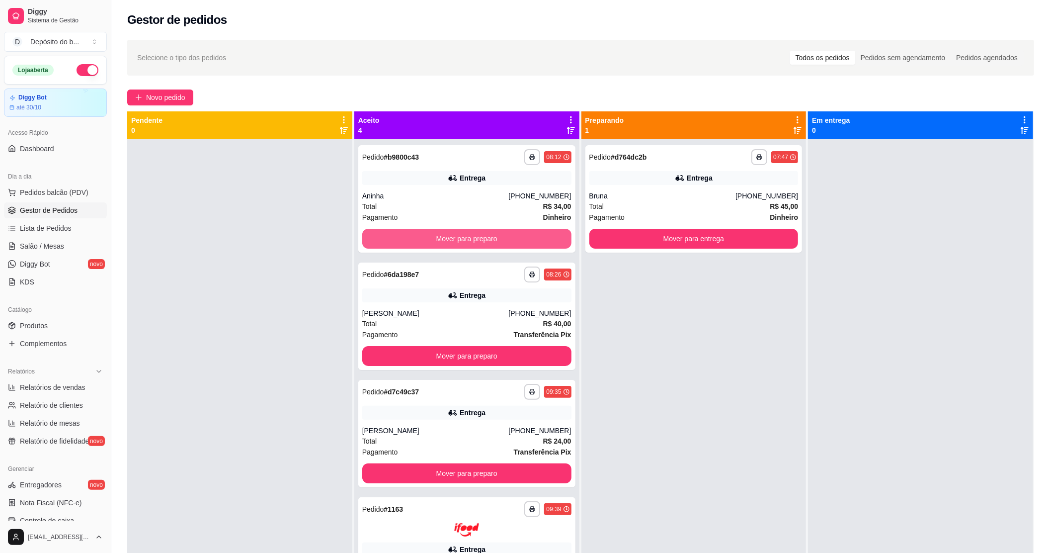
click at [446, 238] on button "Mover para preparo" at bounding box center [466, 239] width 209 height 20
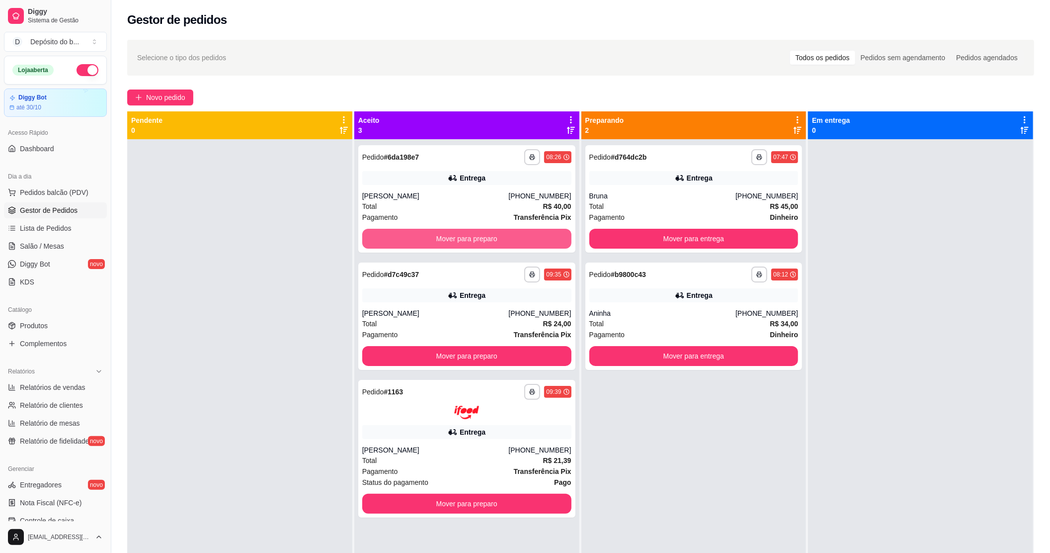
click at [444, 238] on button "Mover para preparo" at bounding box center [466, 239] width 209 height 20
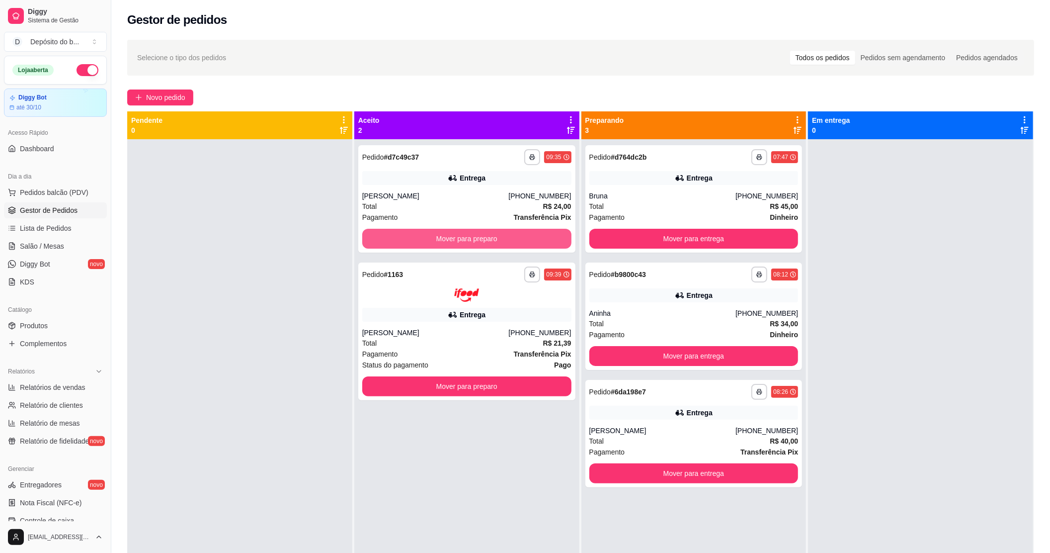
click at [444, 238] on button "Mover para preparo" at bounding box center [466, 239] width 209 height 20
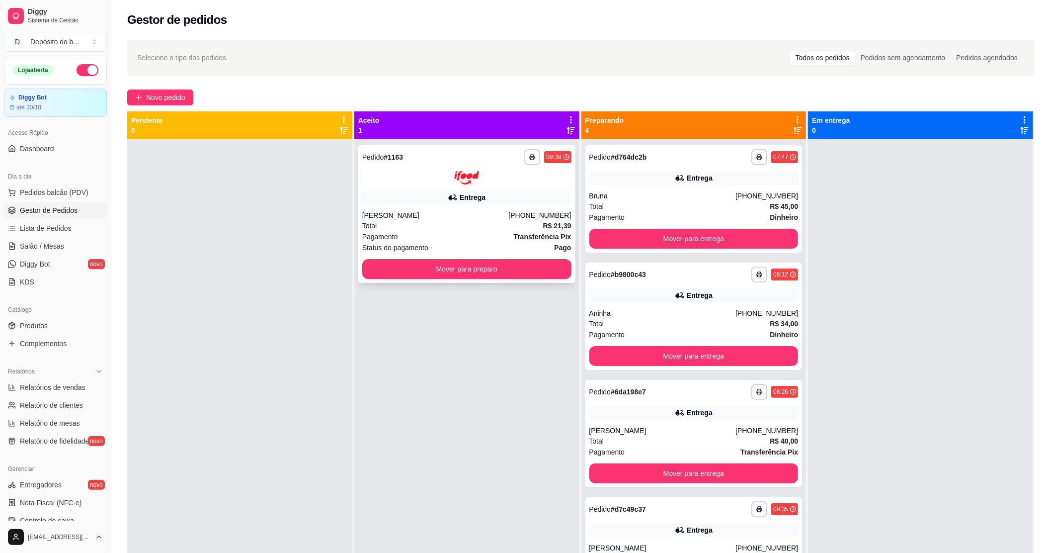
click at [442, 238] on div "Pagamento Transferência Pix" at bounding box center [466, 236] width 209 height 11
click at [378, 263] on button "Mover para preparo" at bounding box center [466, 269] width 209 height 20
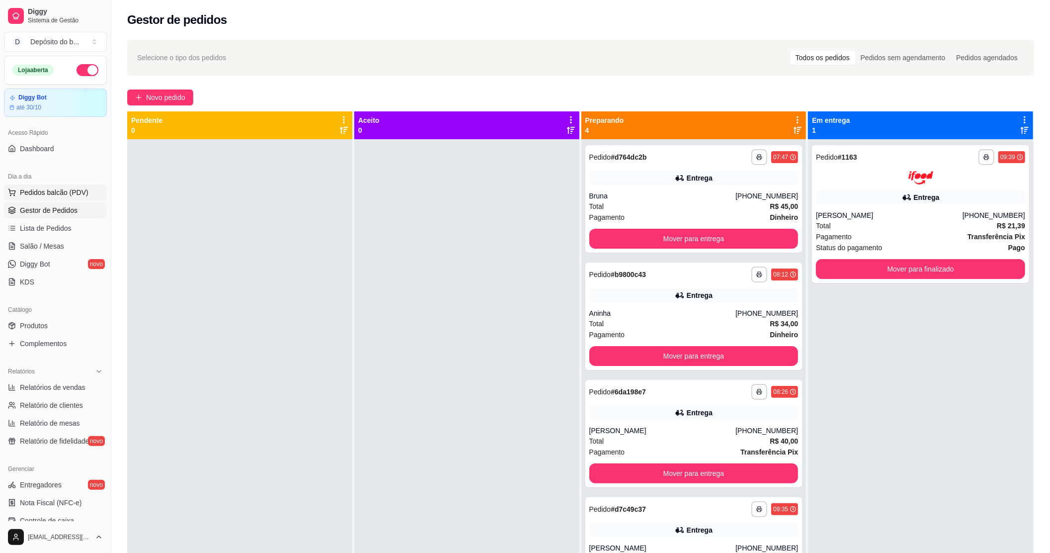
click at [58, 191] on span "Pedidos balcão (PDV)" at bounding box center [54, 192] width 69 height 10
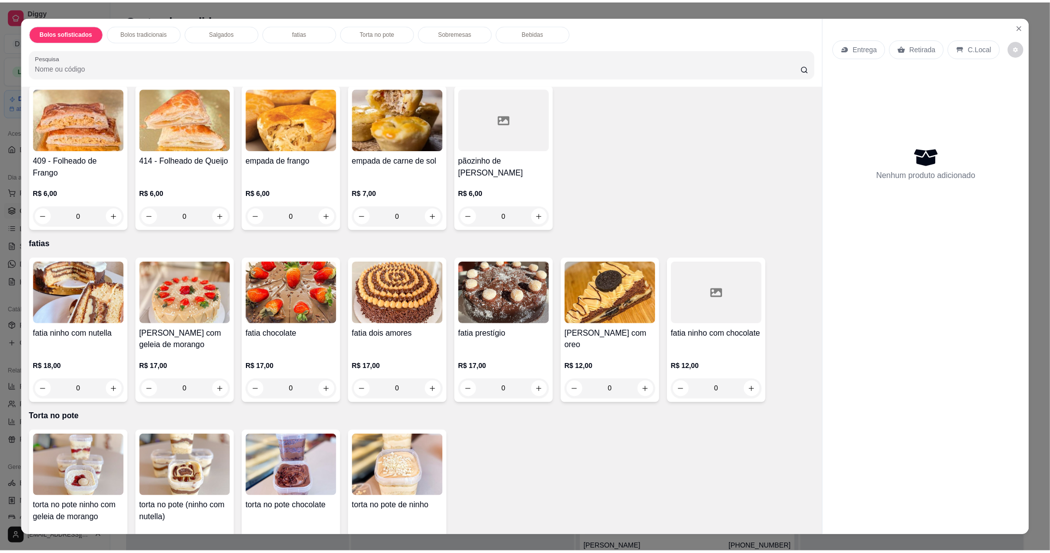
scroll to position [729, 0]
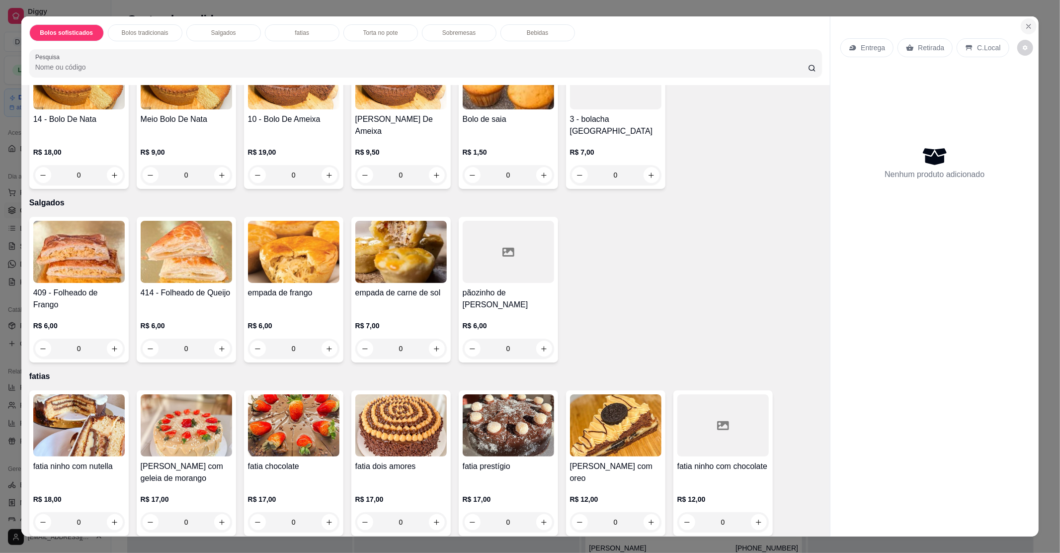
click at [1025, 29] on icon "Close" at bounding box center [1029, 26] width 8 height 8
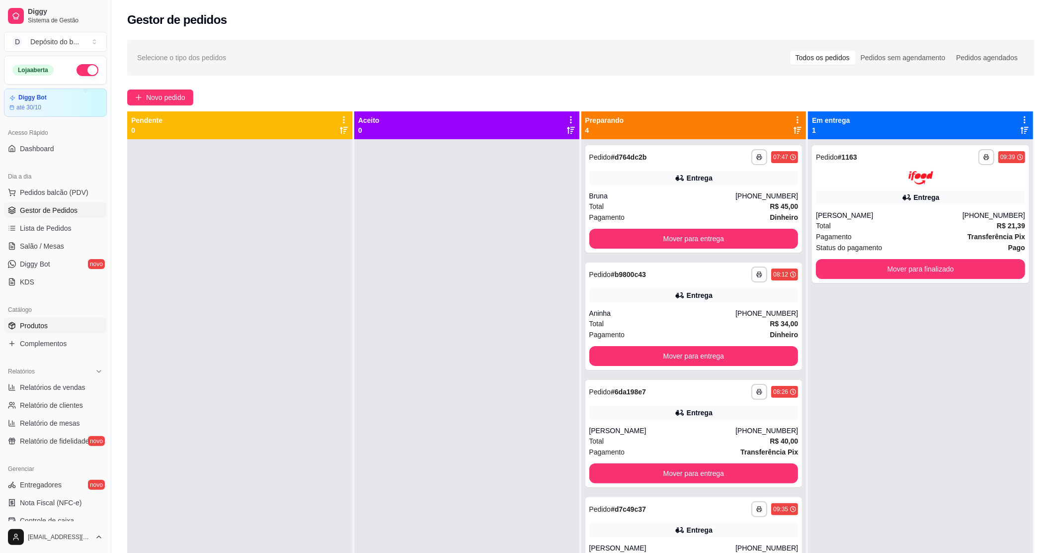
drag, startPoint x: 44, startPoint y: 323, endPoint x: 54, endPoint y: 321, distance: 10.2
click at [44, 323] on span "Produtos" at bounding box center [34, 326] width 28 height 10
